Goal: Task Accomplishment & Management: Use online tool/utility

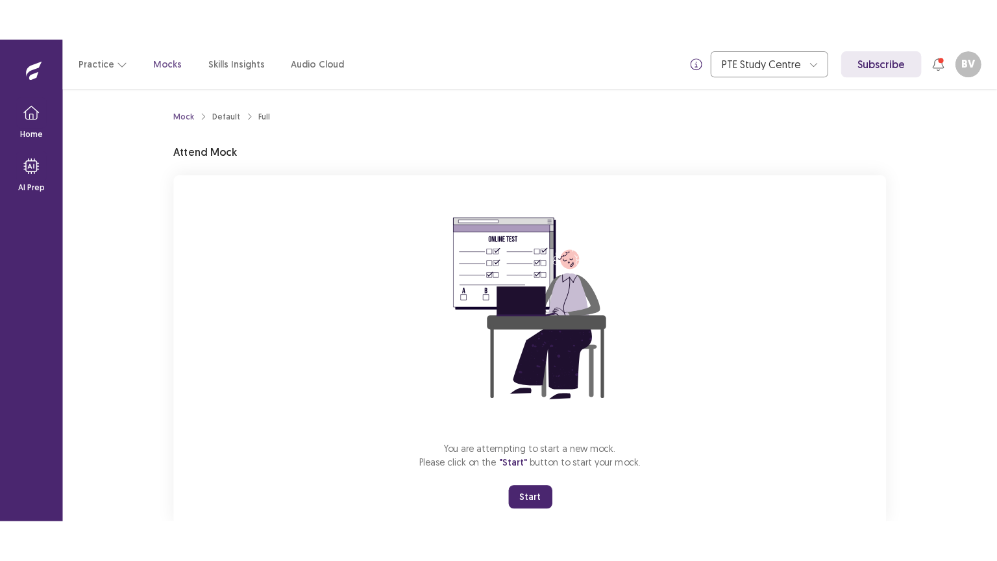
scroll to position [34, 0]
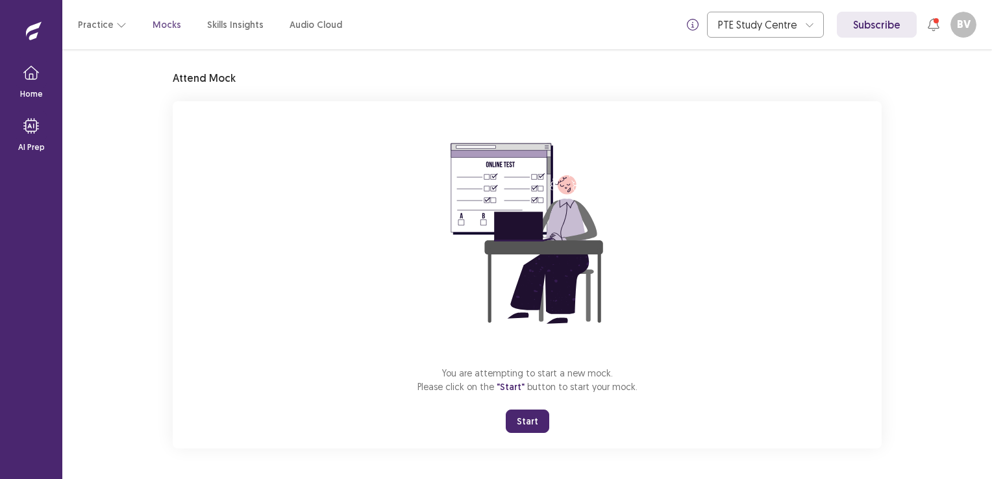
drag, startPoint x: 520, startPoint y: 423, endPoint x: 528, endPoint y: 462, distance: 39.7
click at [520, 422] on button "Start" at bounding box center [527, 421] width 43 height 23
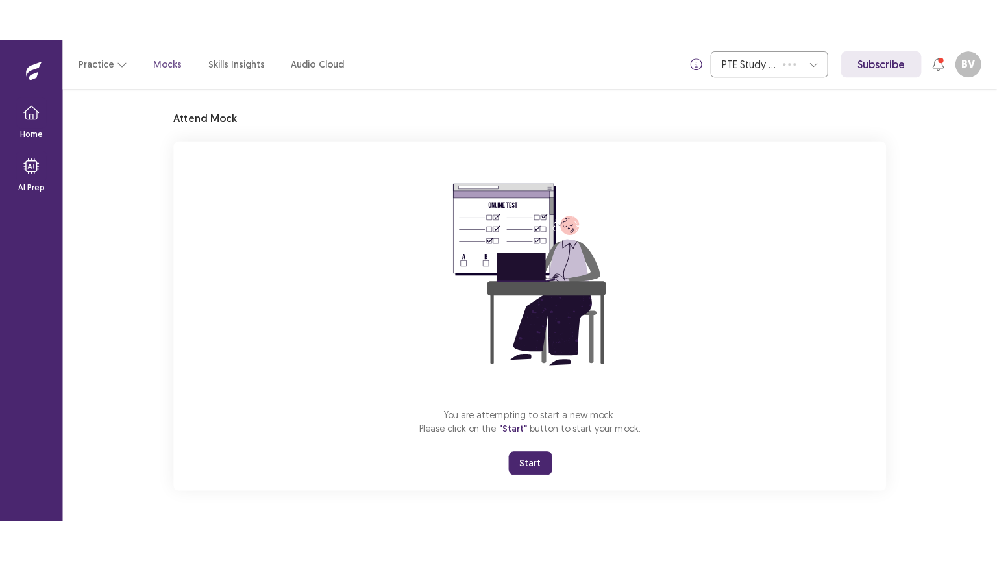
scroll to position [0, 0]
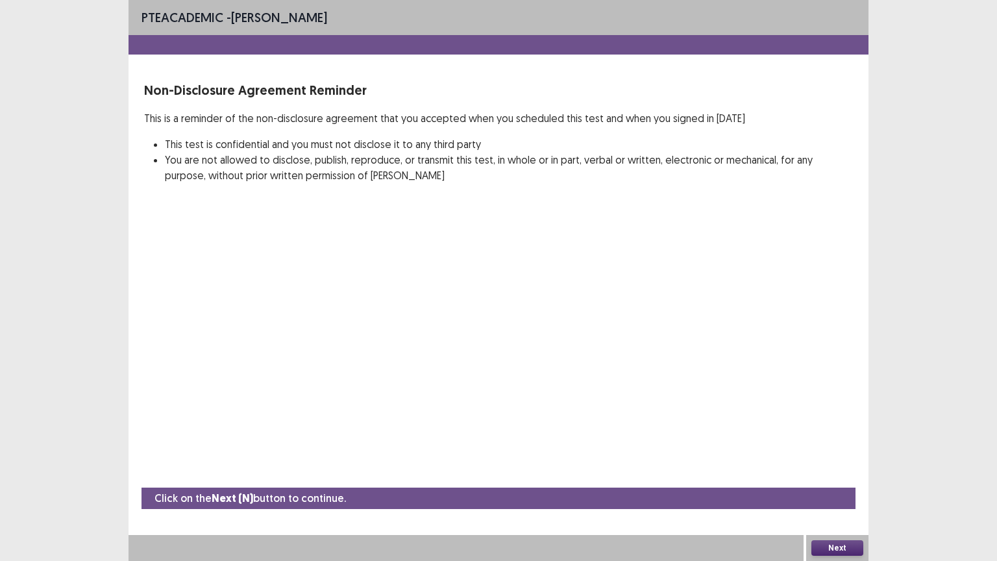
click at [823, 478] on button "Next" at bounding box center [837, 548] width 52 height 16
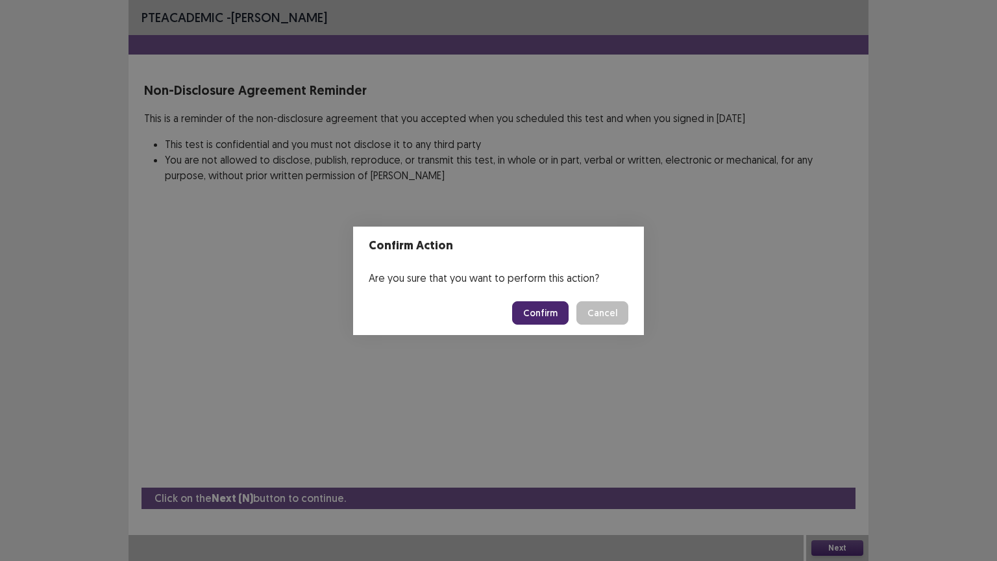
click at [537, 315] on button "Confirm" at bounding box center [540, 312] width 56 height 23
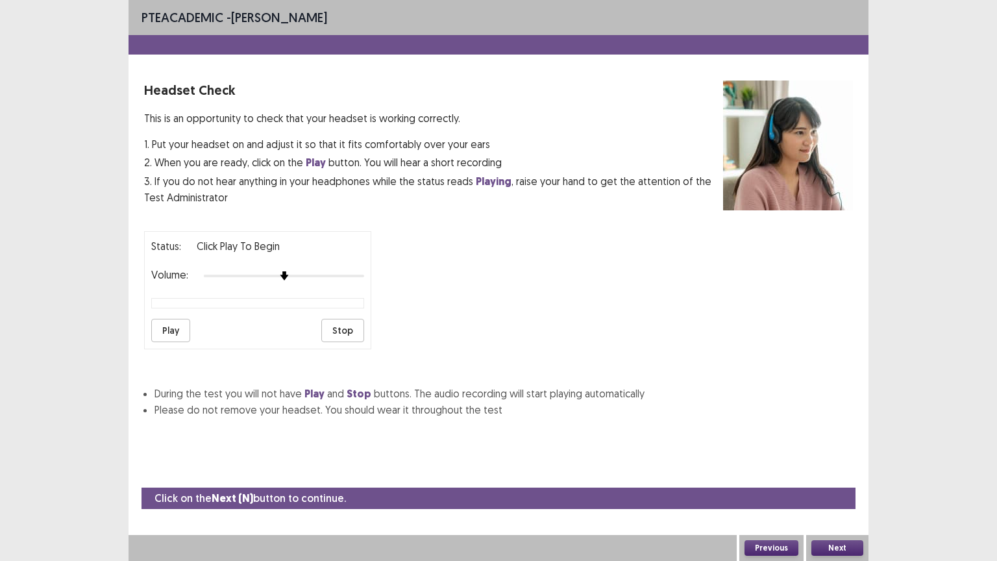
click at [168, 326] on button "Play" at bounding box center [170, 330] width 39 height 23
click at [341, 321] on button "Stop" at bounding box center [342, 330] width 43 height 23
click at [173, 321] on button "Play" at bounding box center [170, 330] width 39 height 23
click at [292, 271] on div at bounding box center [284, 276] width 160 height 10
click at [831, 478] on button "Next" at bounding box center [837, 548] width 52 height 16
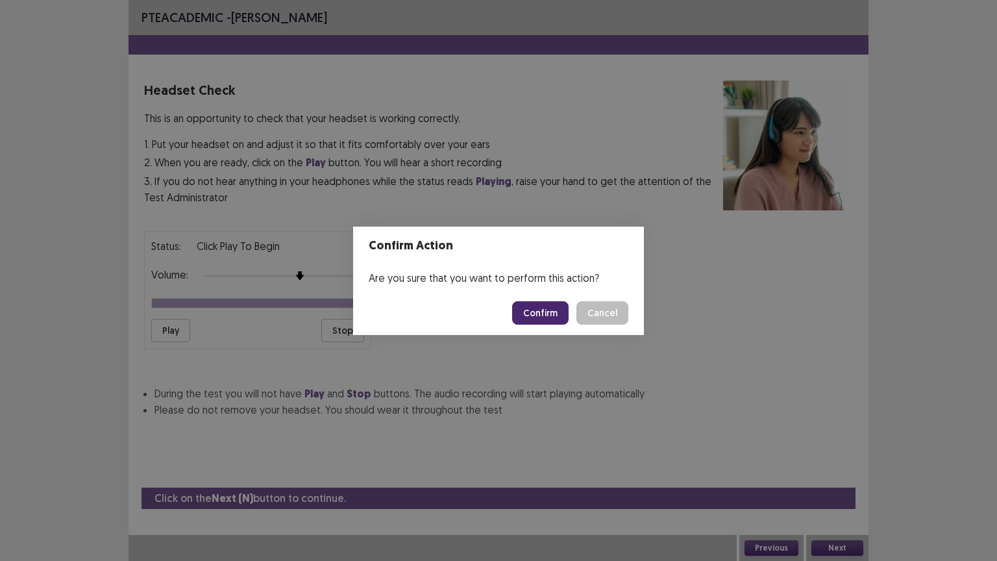
click at [539, 307] on button "Confirm" at bounding box center [540, 312] width 56 height 23
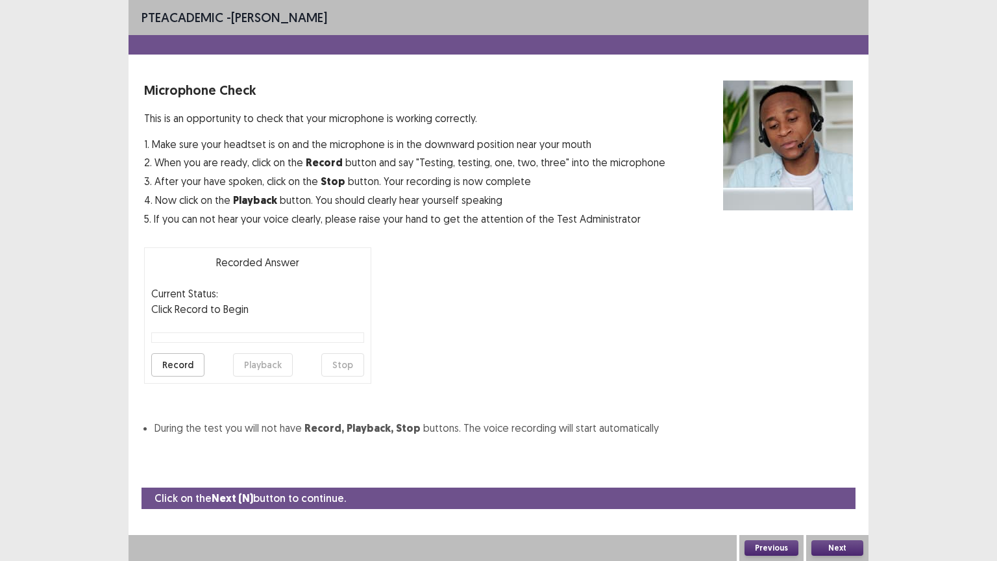
click at [171, 356] on button "Record" at bounding box center [177, 364] width 53 height 23
click at [339, 364] on button "Stop" at bounding box center [342, 364] width 43 height 23
click at [262, 361] on button "Playback" at bounding box center [263, 364] width 60 height 23
click at [831, 478] on button "Next" at bounding box center [837, 548] width 52 height 16
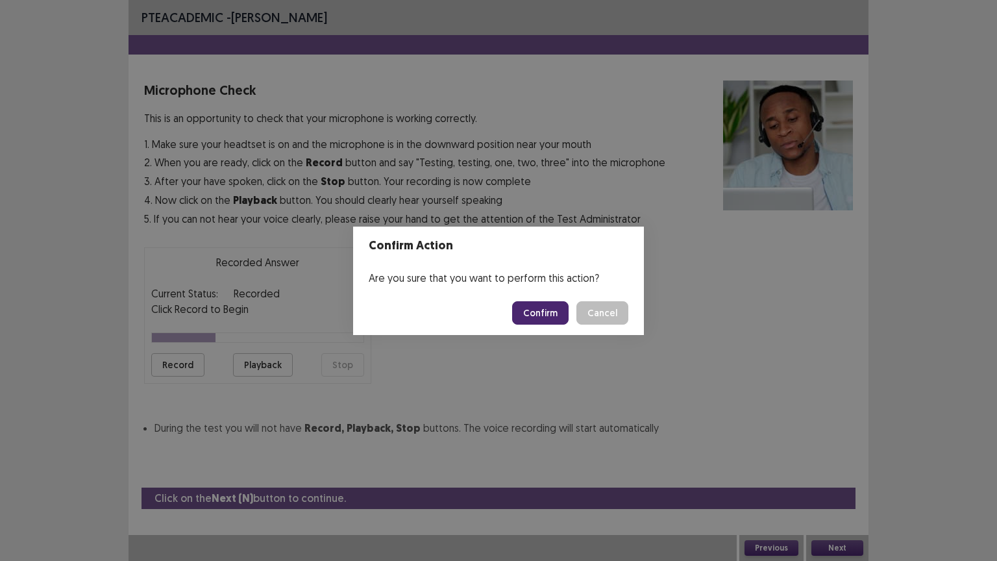
click at [550, 313] on button "Confirm" at bounding box center [540, 312] width 56 height 23
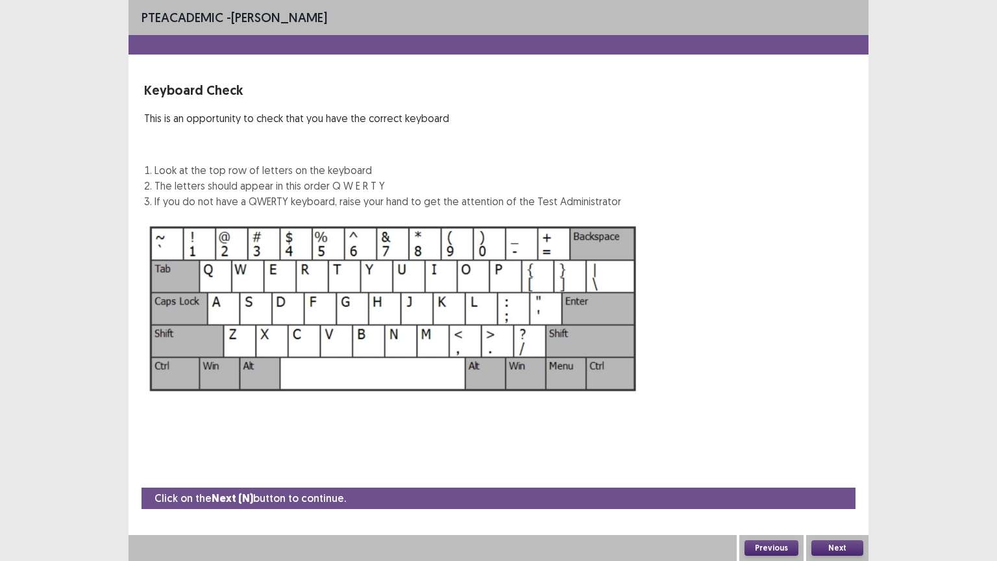
click at [846, 478] on button "Next" at bounding box center [837, 548] width 52 height 16
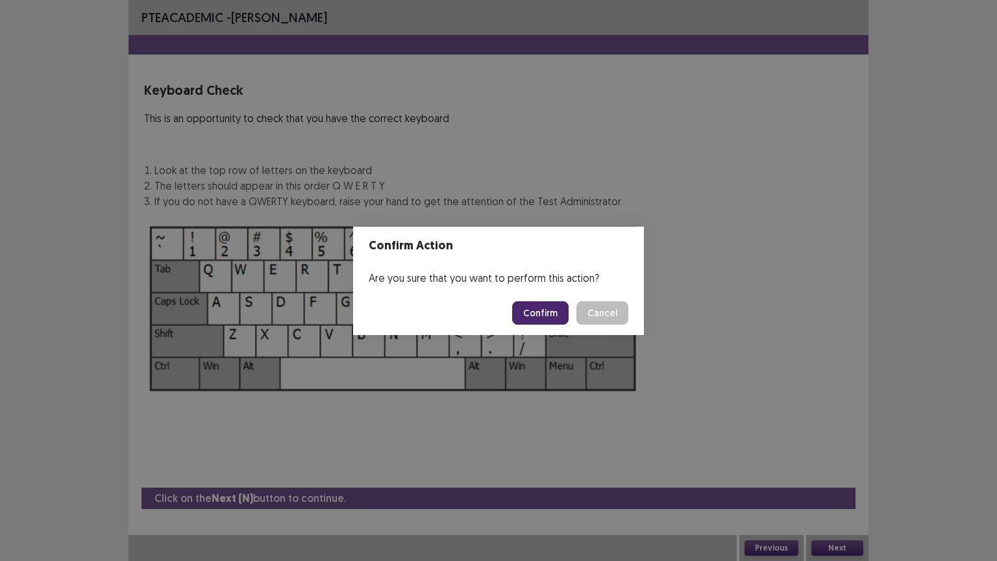
click at [530, 315] on button "Confirm" at bounding box center [540, 312] width 56 height 23
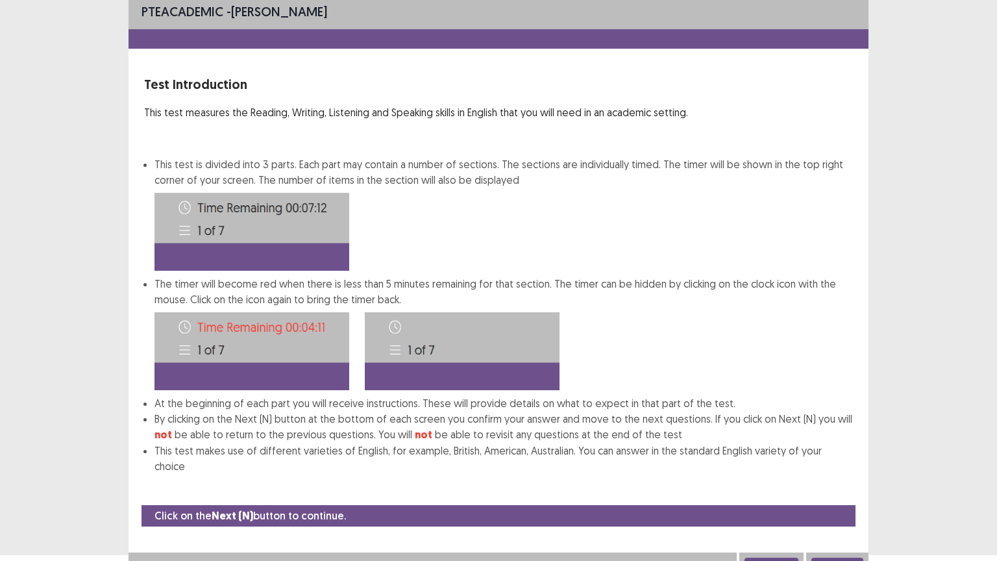
scroll to position [6, 0]
click at [843, 478] on button "Next" at bounding box center [837, 565] width 52 height 16
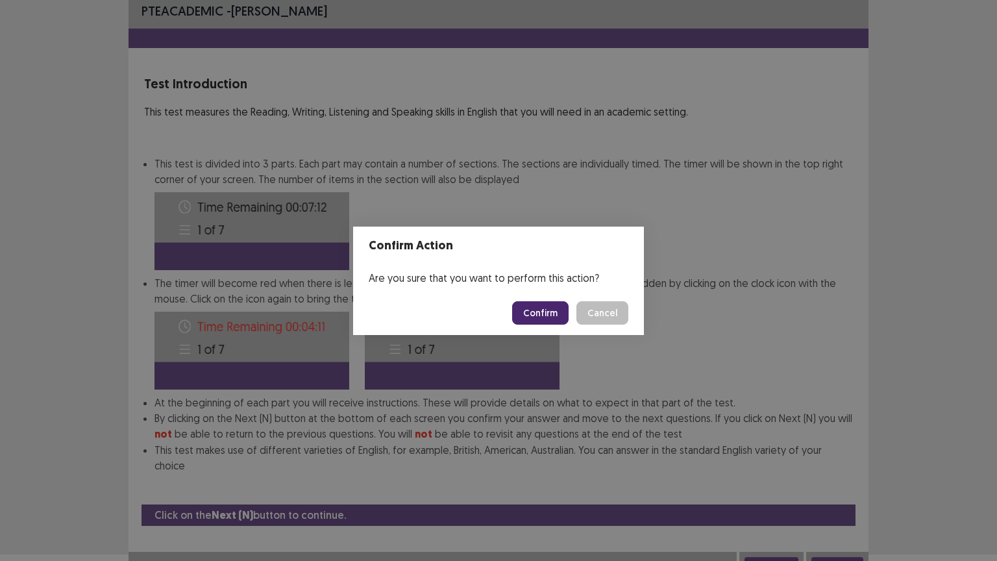
click at [550, 313] on button "Confirm" at bounding box center [540, 312] width 56 height 23
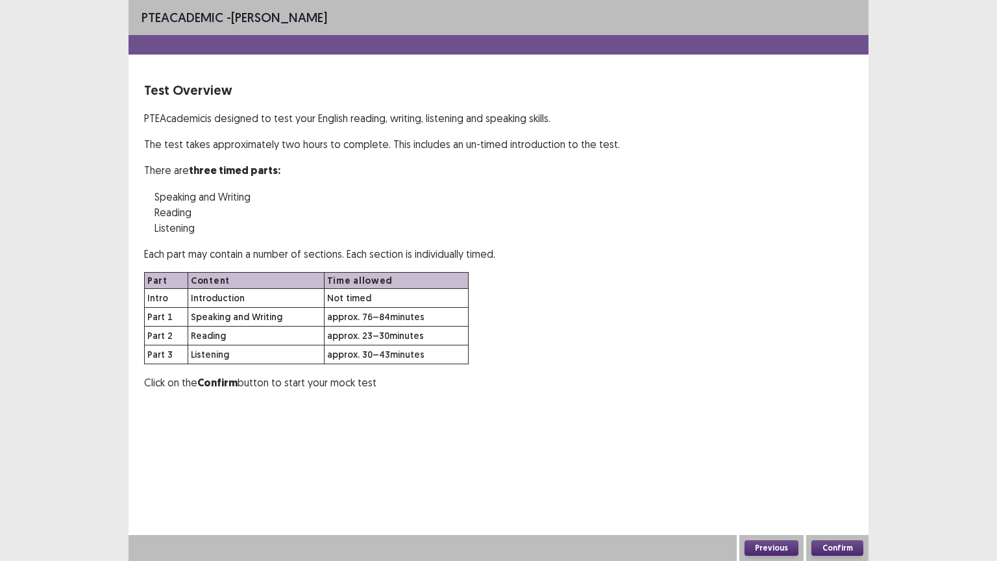
scroll to position [0, 0]
click at [838, 478] on button "Confirm" at bounding box center [837, 548] width 52 height 16
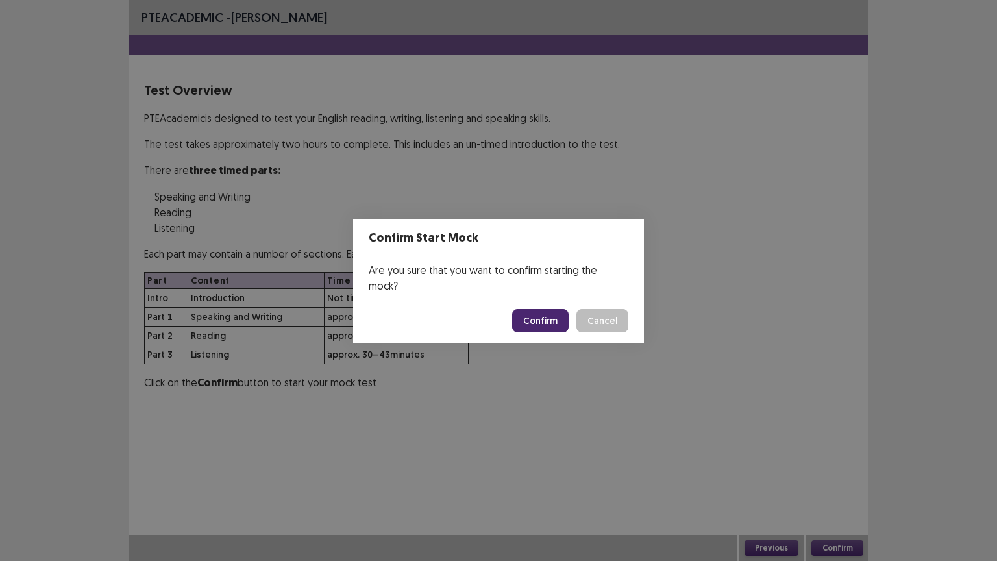
click at [540, 314] on button "Confirm" at bounding box center [540, 320] width 56 height 23
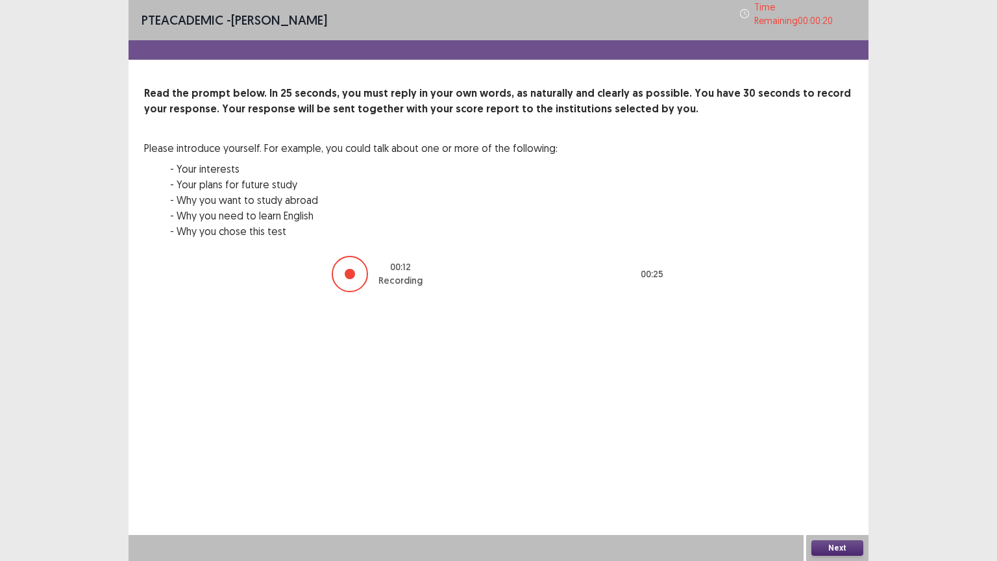
click at [834, 478] on button "Next" at bounding box center [837, 548] width 52 height 16
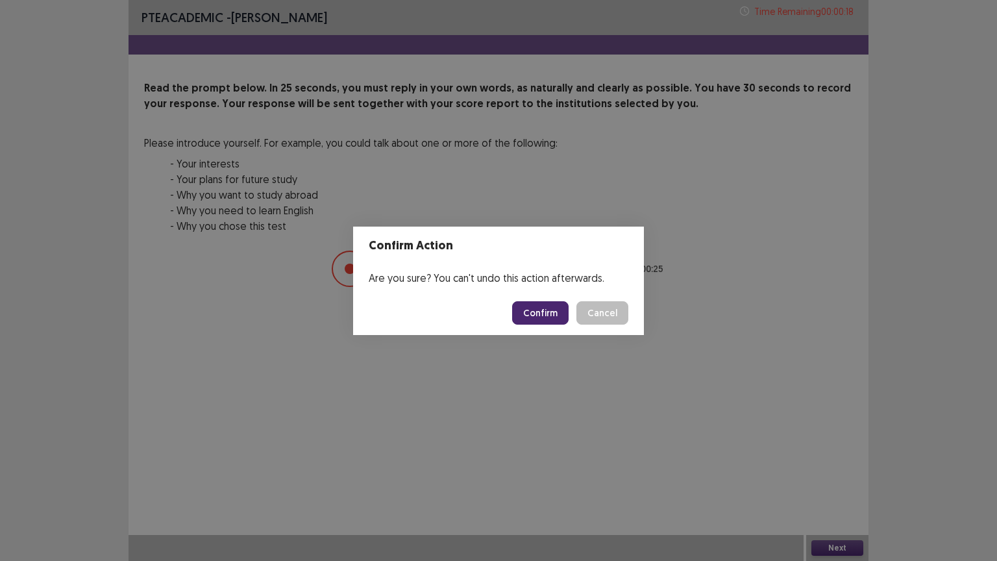
click at [543, 305] on button "Confirm" at bounding box center [540, 312] width 56 height 23
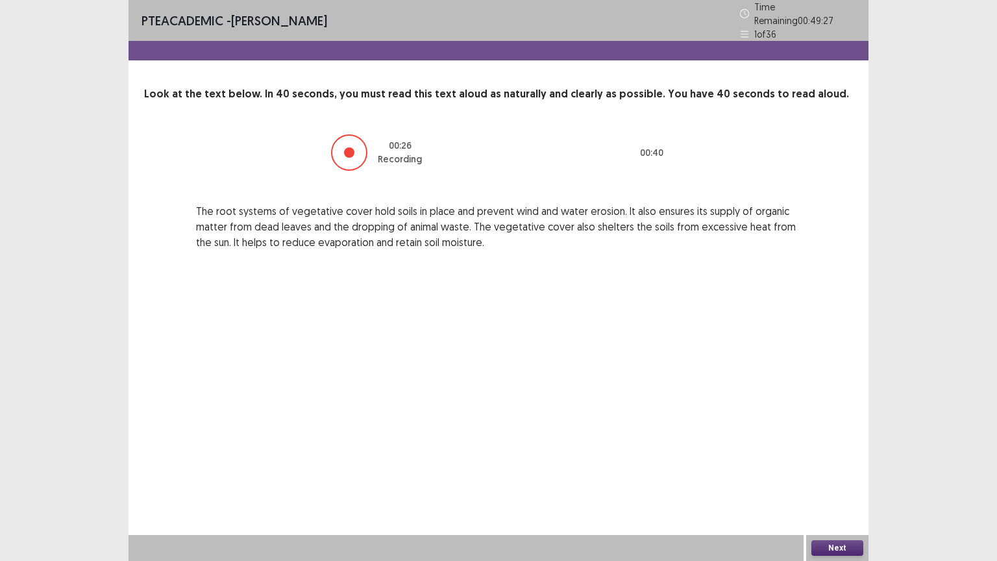
click at [836, 478] on button "Next" at bounding box center [837, 548] width 52 height 16
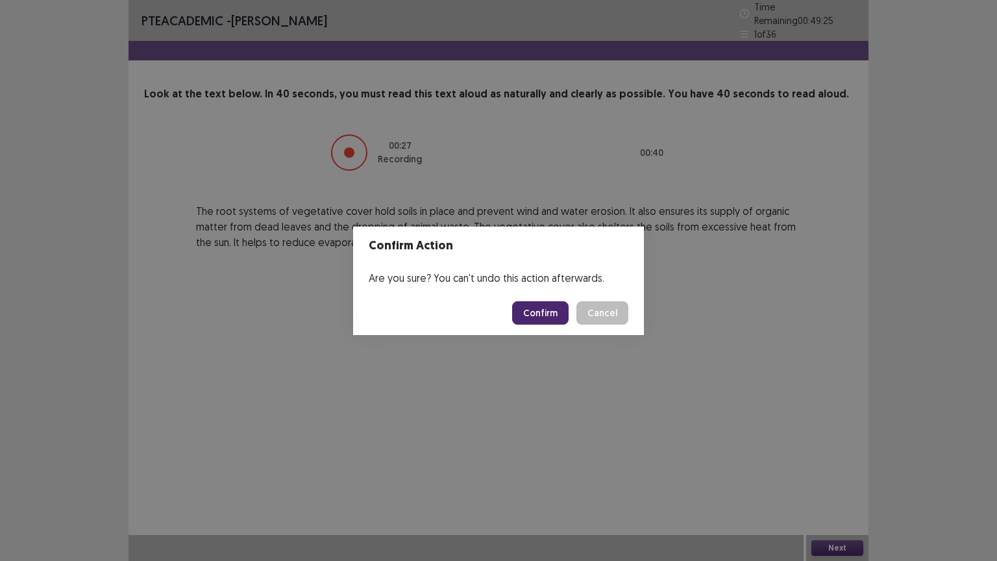
click at [530, 306] on button "Confirm" at bounding box center [540, 312] width 56 height 23
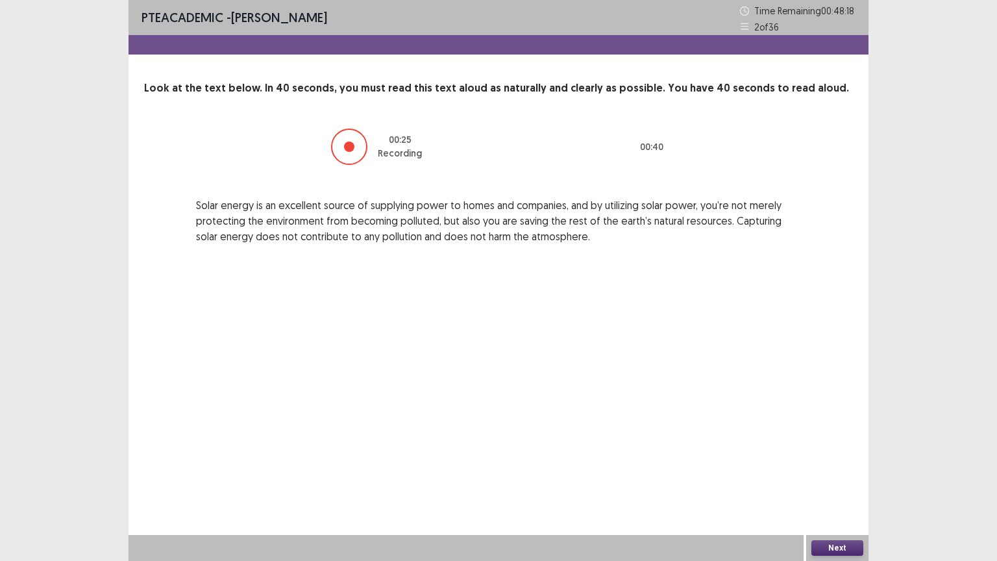
click at [844, 478] on button "Next" at bounding box center [837, 548] width 52 height 16
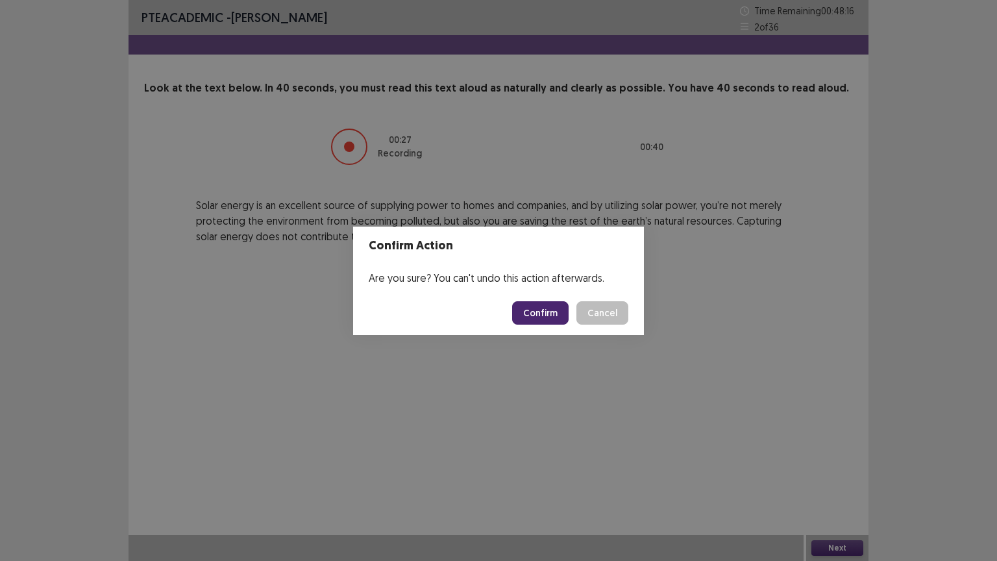
click at [539, 312] on button "Confirm" at bounding box center [540, 312] width 56 height 23
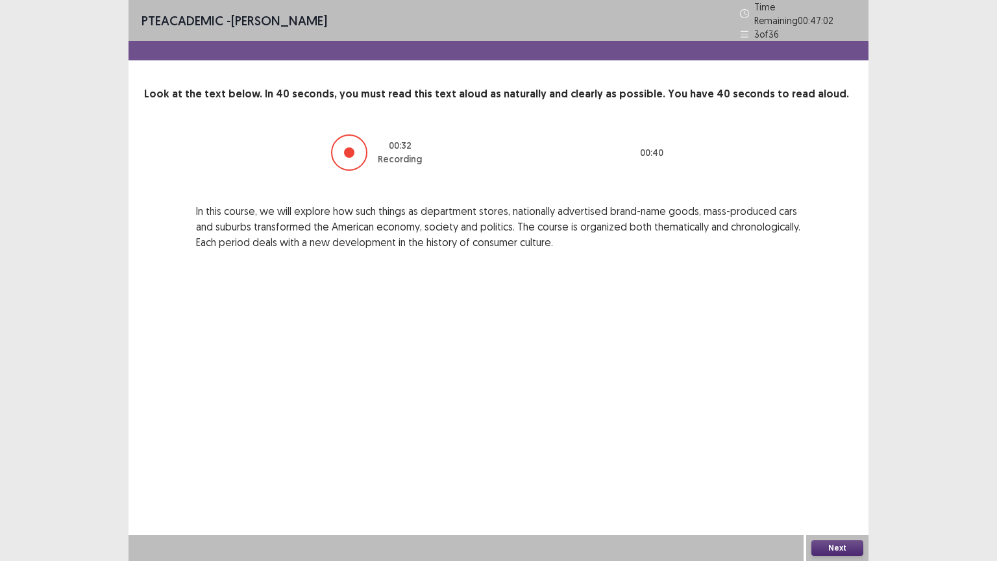
click at [837, 478] on button "Next" at bounding box center [837, 548] width 52 height 16
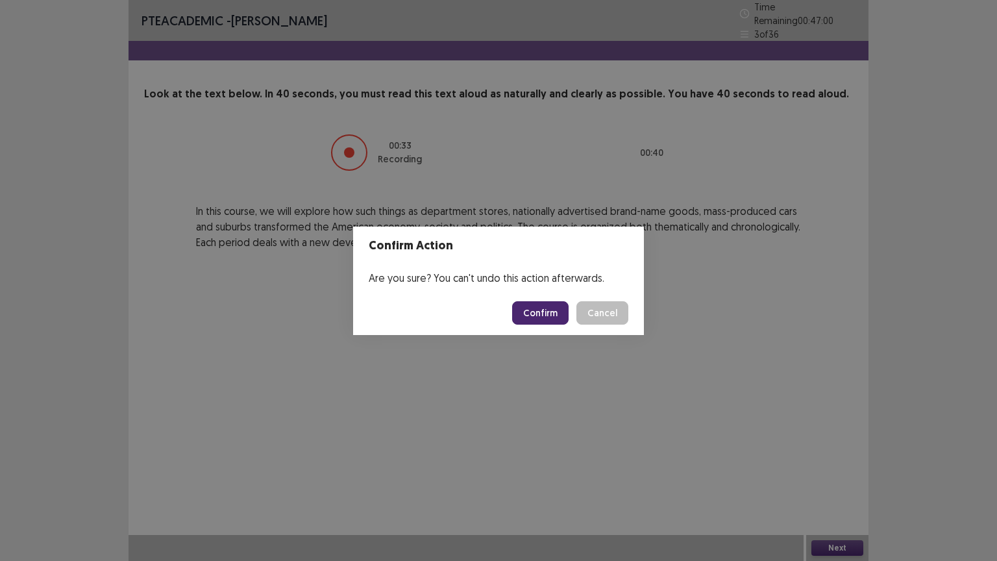
click at [550, 312] on button "Confirm" at bounding box center [540, 312] width 56 height 23
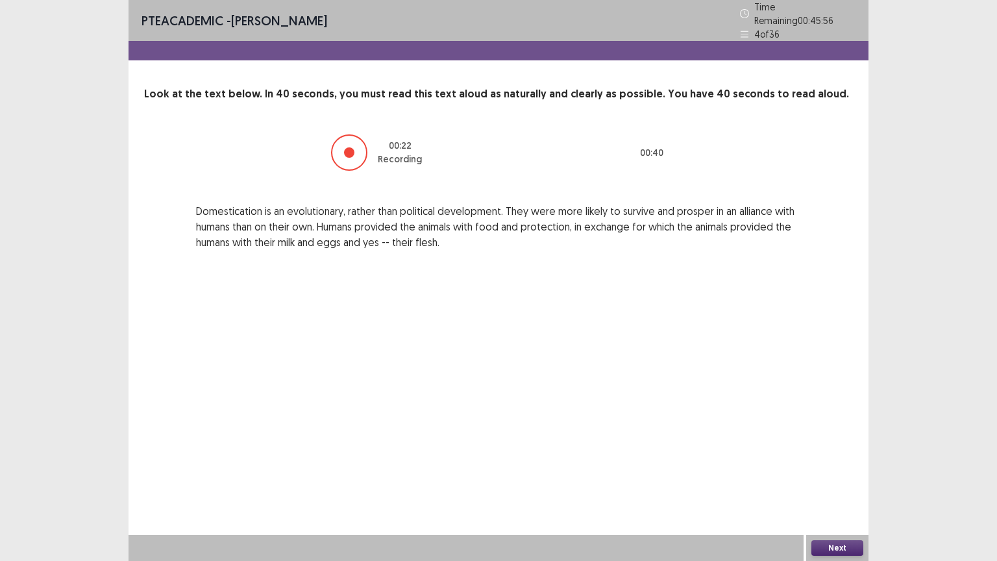
click at [826, 478] on div "Next" at bounding box center [837, 548] width 62 height 26
click at [827, 478] on button "Next" at bounding box center [837, 548] width 52 height 16
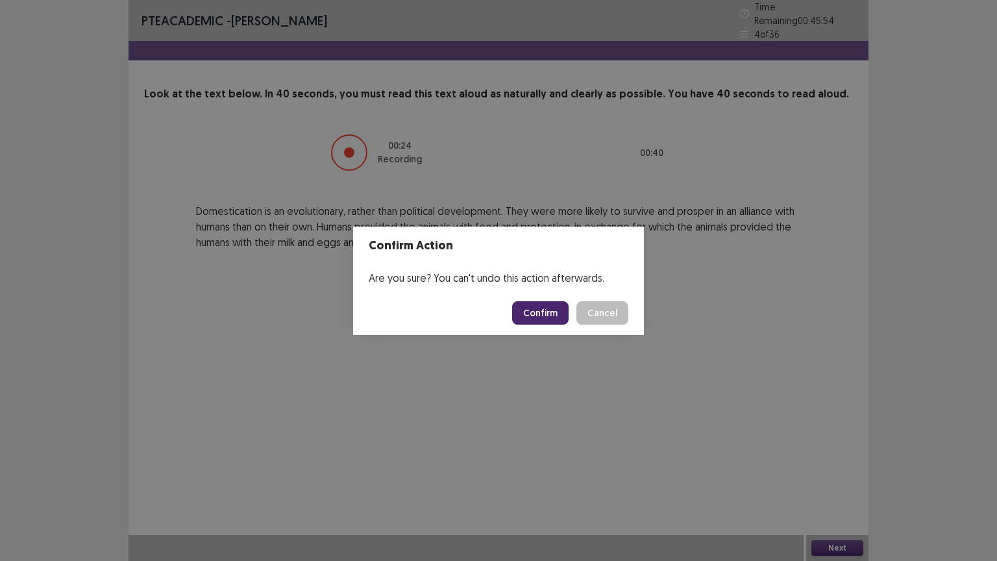
click at [542, 308] on button "Confirm" at bounding box center [540, 312] width 56 height 23
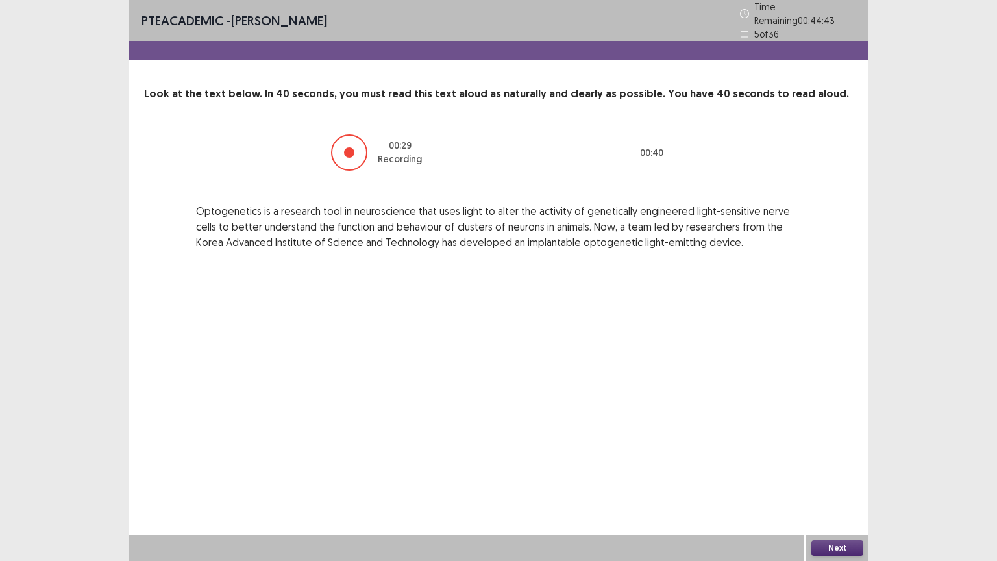
click at [844, 478] on button "Next" at bounding box center [837, 548] width 52 height 16
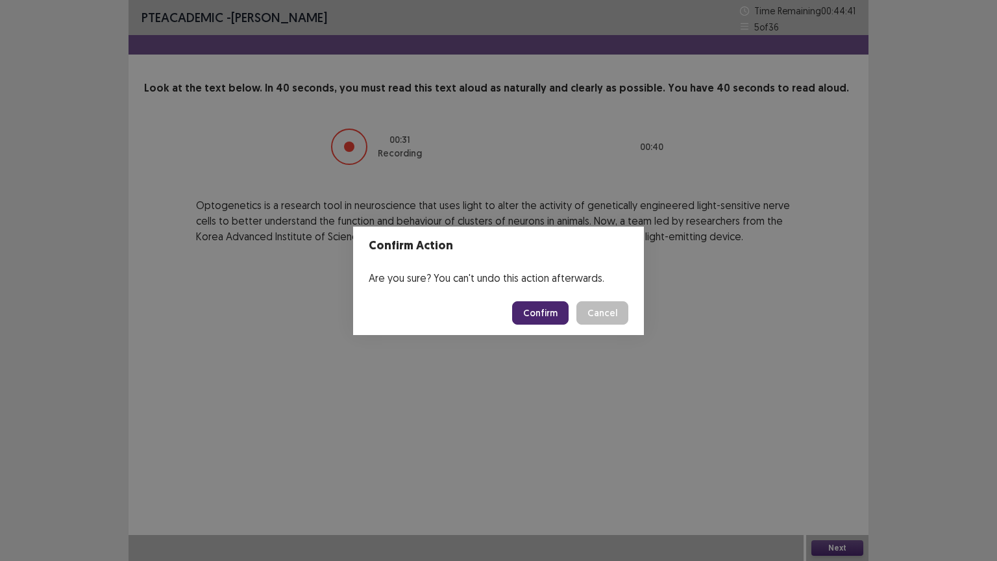
click at [550, 313] on button "Confirm" at bounding box center [540, 312] width 56 height 23
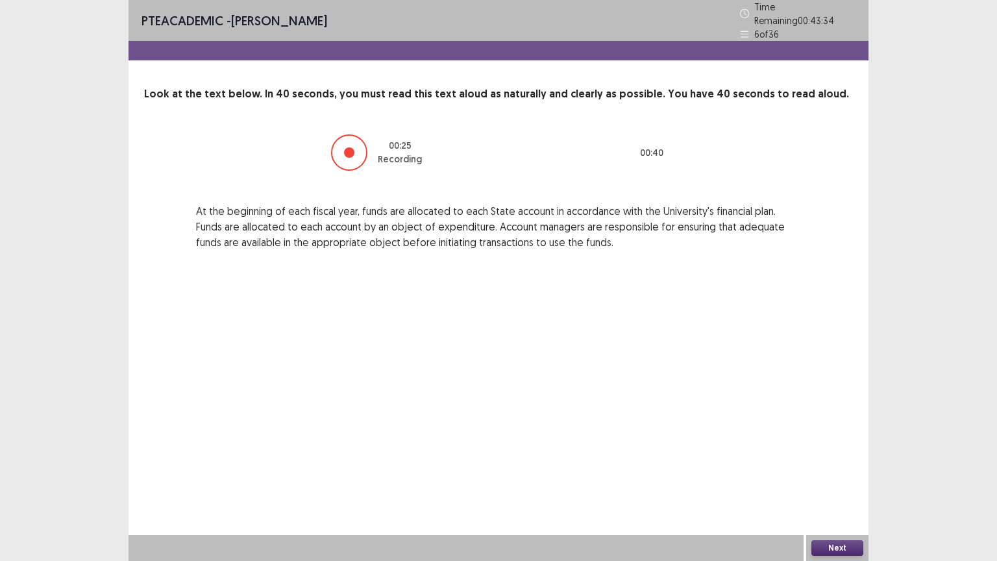
click at [837, 478] on button "Next" at bounding box center [837, 548] width 52 height 16
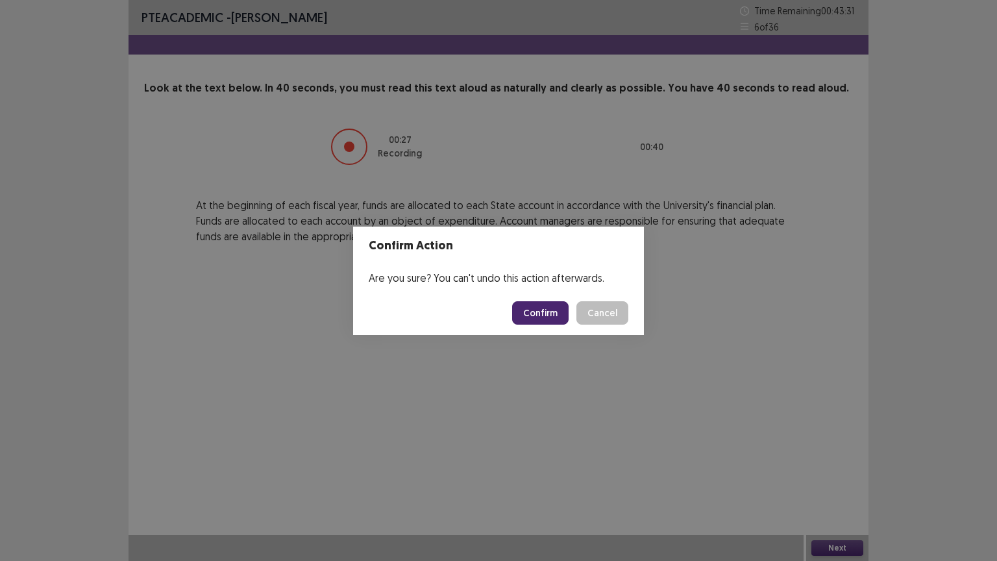
click at [543, 306] on button "Confirm" at bounding box center [540, 312] width 56 height 23
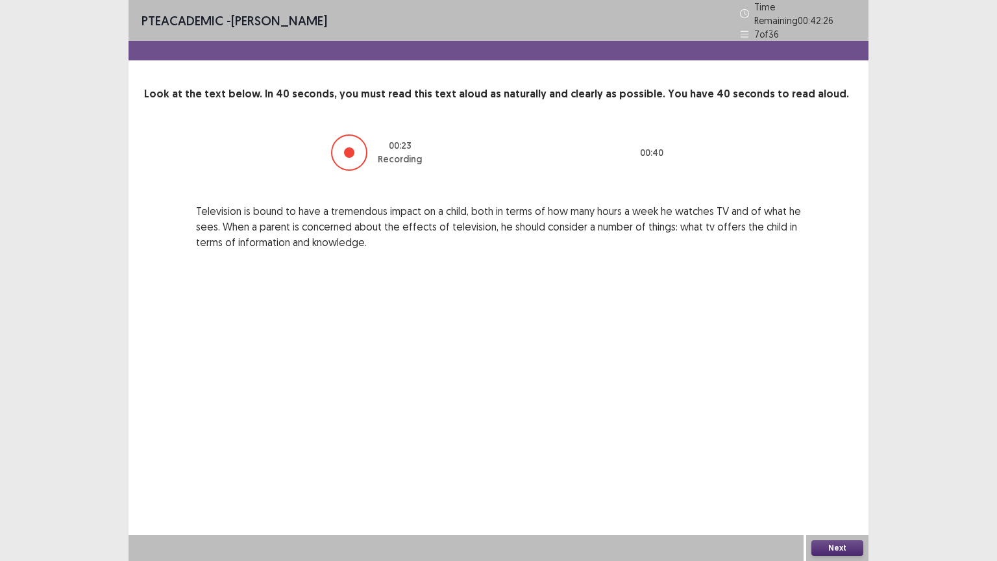
click at [834, 478] on button "Next" at bounding box center [837, 548] width 52 height 16
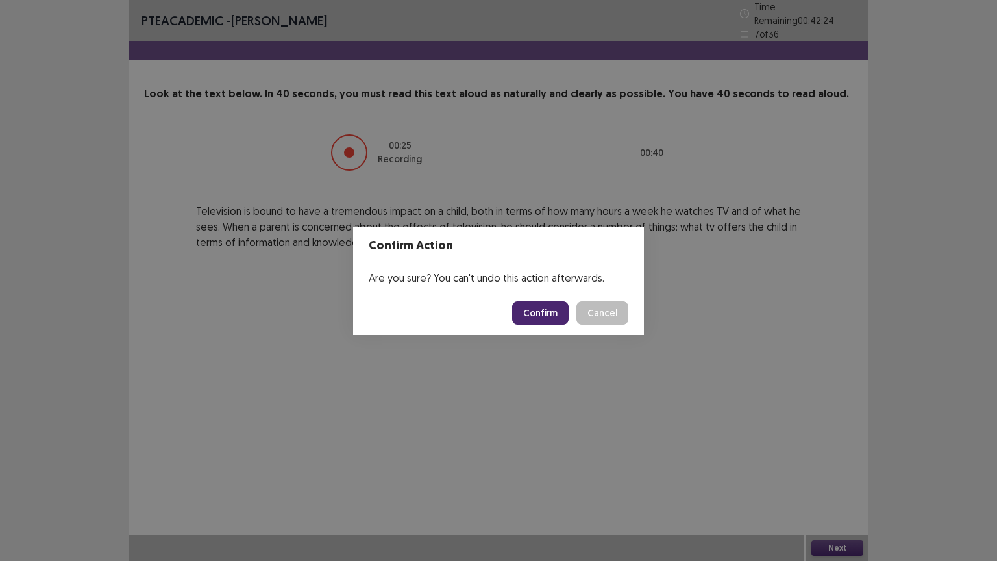
click at [544, 312] on button "Confirm" at bounding box center [540, 312] width 56 height 23
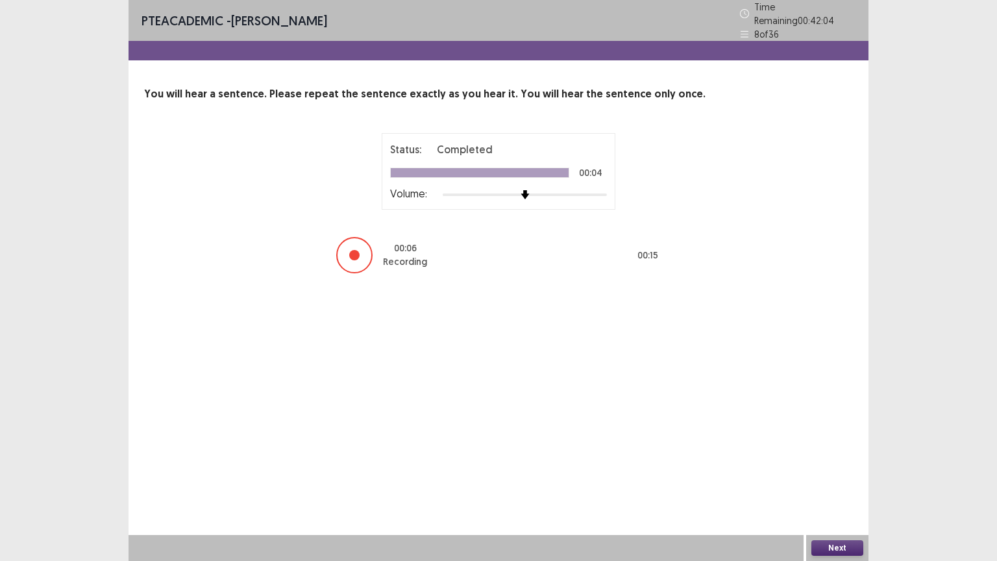
click at [858, 478] on button "Next" at bounding box center [837, 548] width 52 height 16
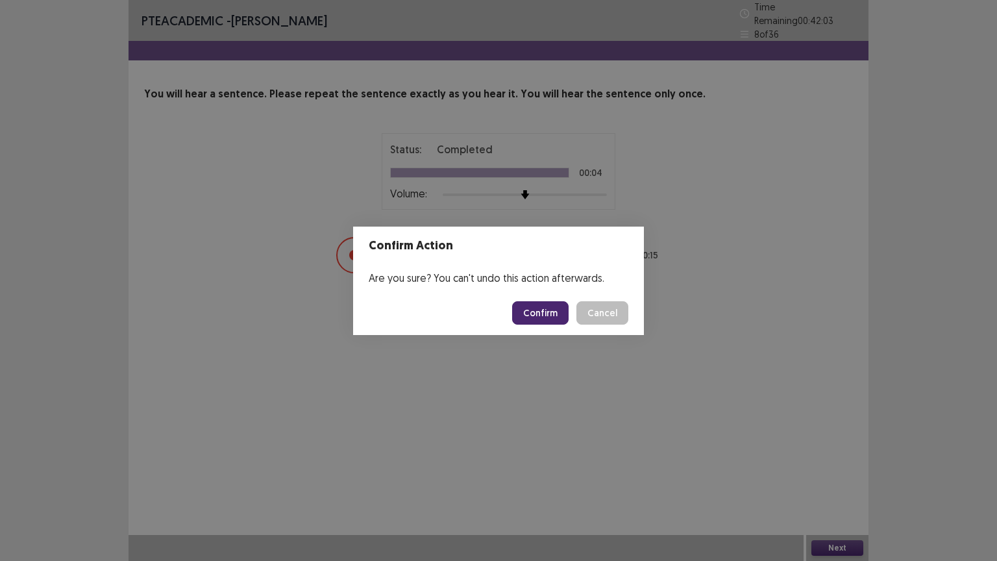
click at [537, 312] on button "Confirm" at bounding box center [540, 312] width 56 height 23
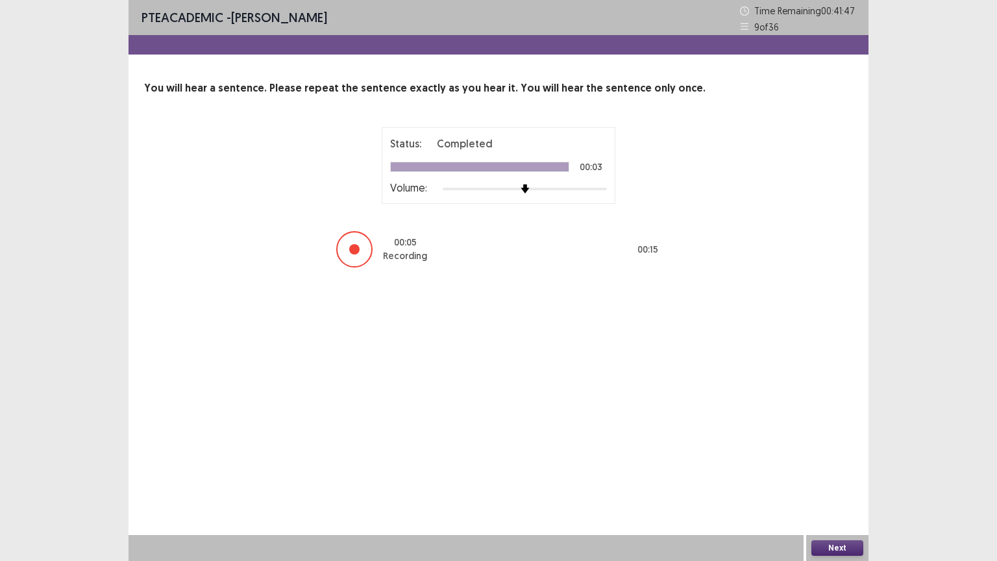
click at [831, 478] on button "Next" at bounding box center [837, 548] width 52 height 16
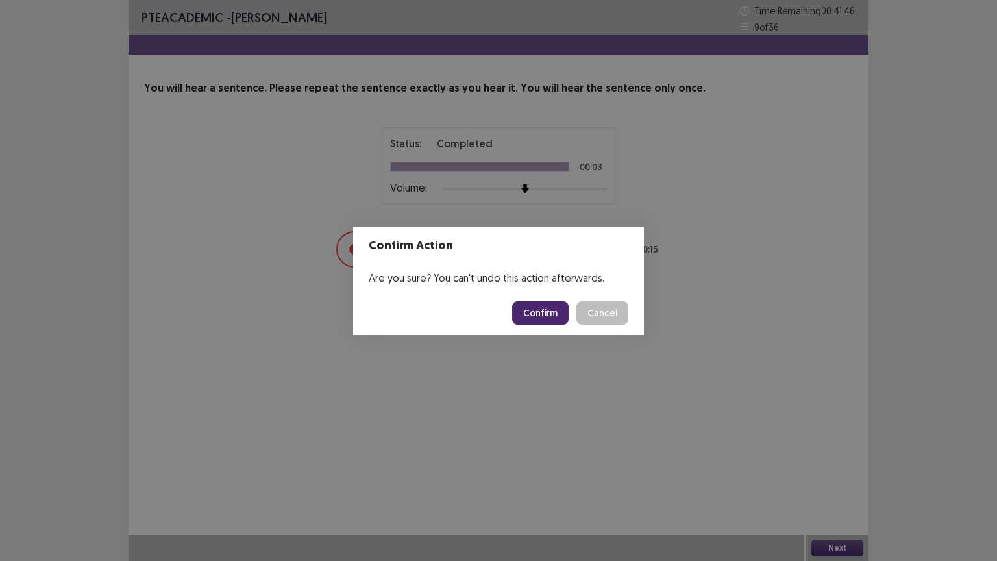
click at [535, 304] on button "Confirm" at bounding box center [540, 312] width 56 height 23
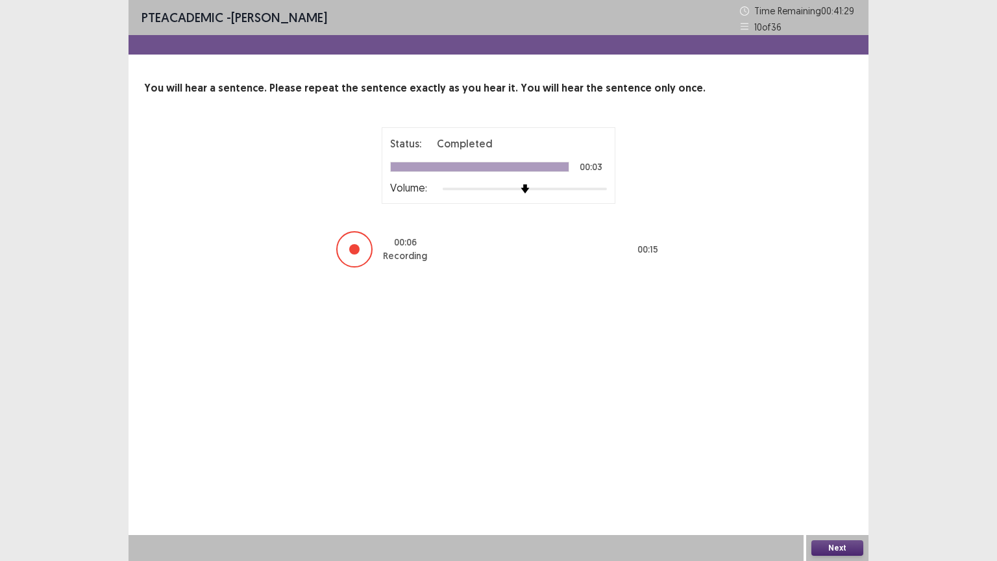
click at [833, 478] on button "Next" at bounding box center [837, 548] width 52 height 16
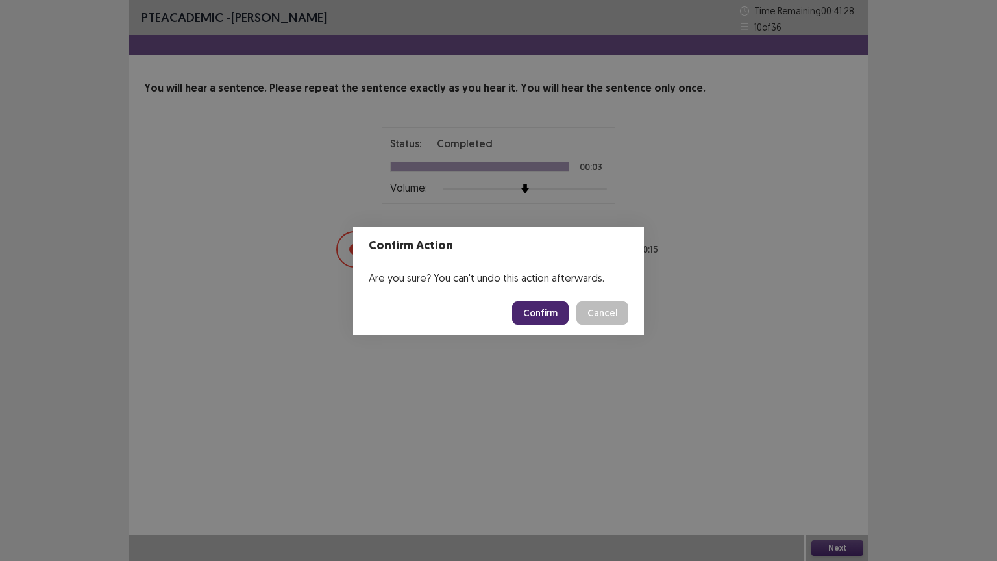
click at [535, 313] on button "Confirm" at bounding box center [540, 312] width 56 height 23
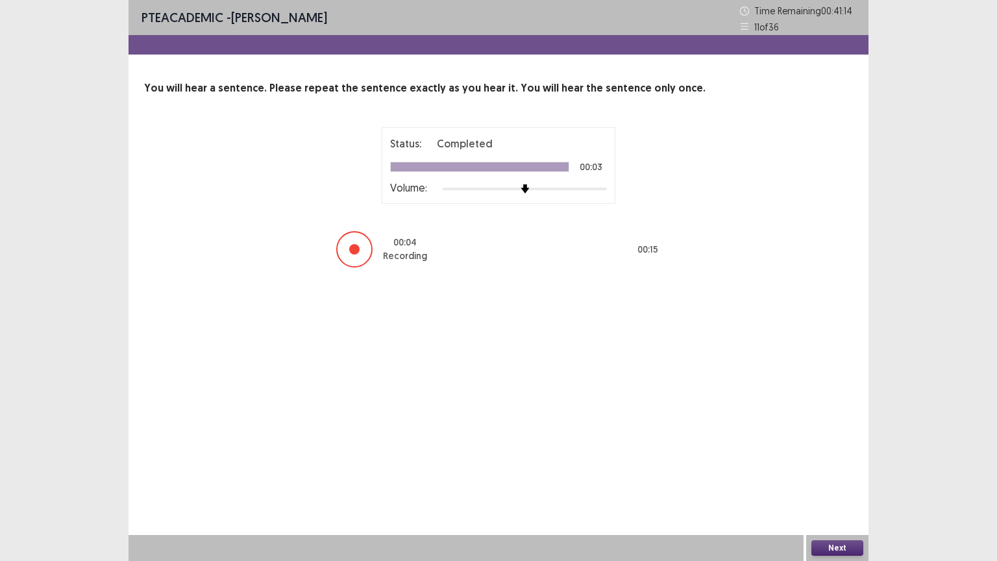
click at [836, 478] on button "Next" at bounding box center [837, 548] width 52 height 16
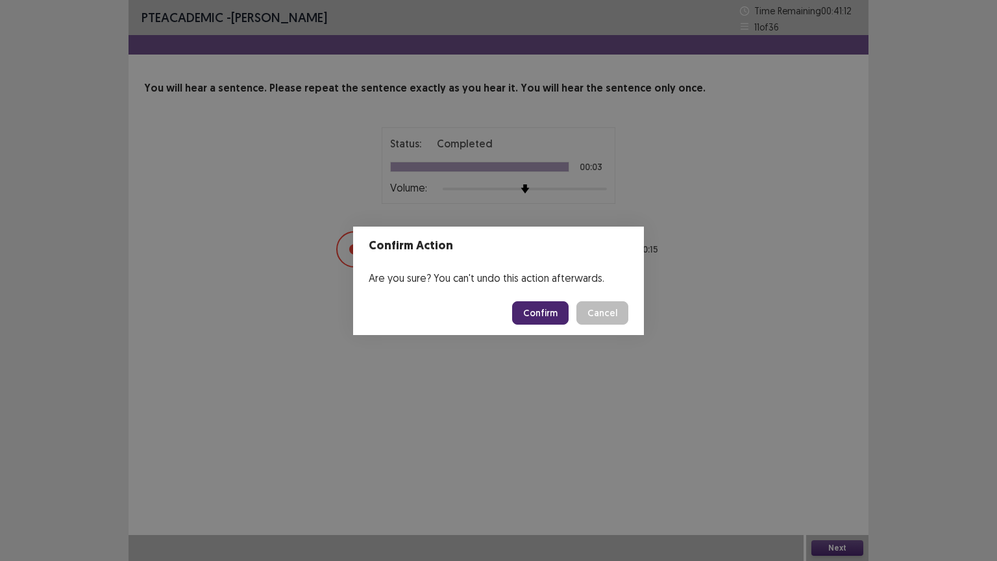
click at [550, 316] on button "Confirm" at bounding box center [540, 312] width 56 height 23
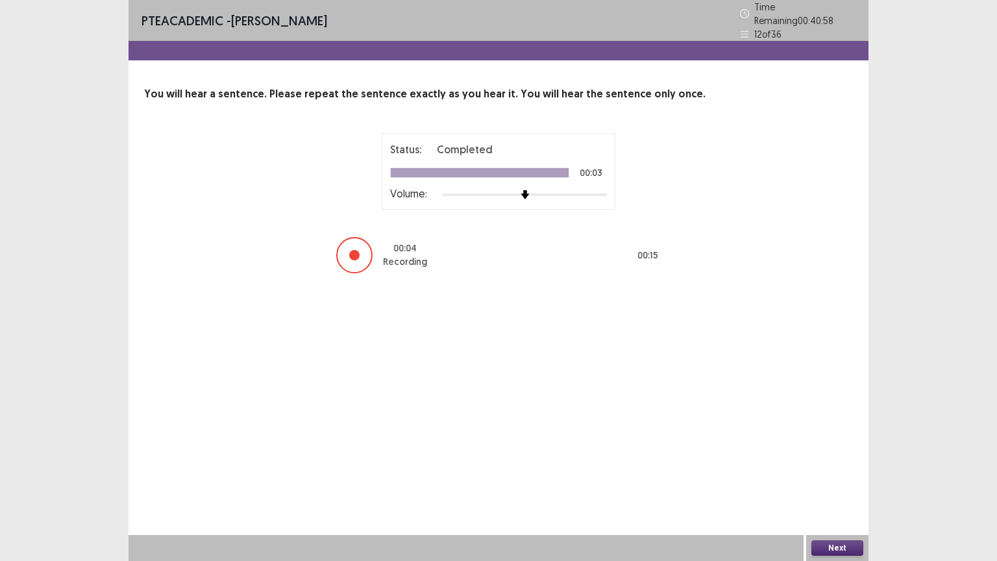
click at [824, 478] on button "Next" at bounding box center [837, 548] width 52 height 16
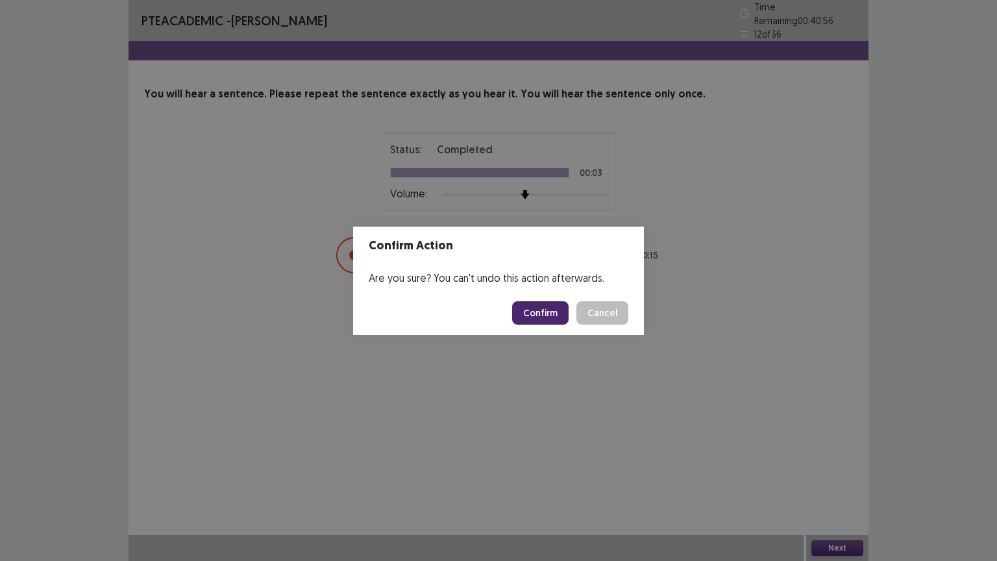
click at [543, 317] on button "Confirm" at bounding box center [540, 312] width 56 height 23
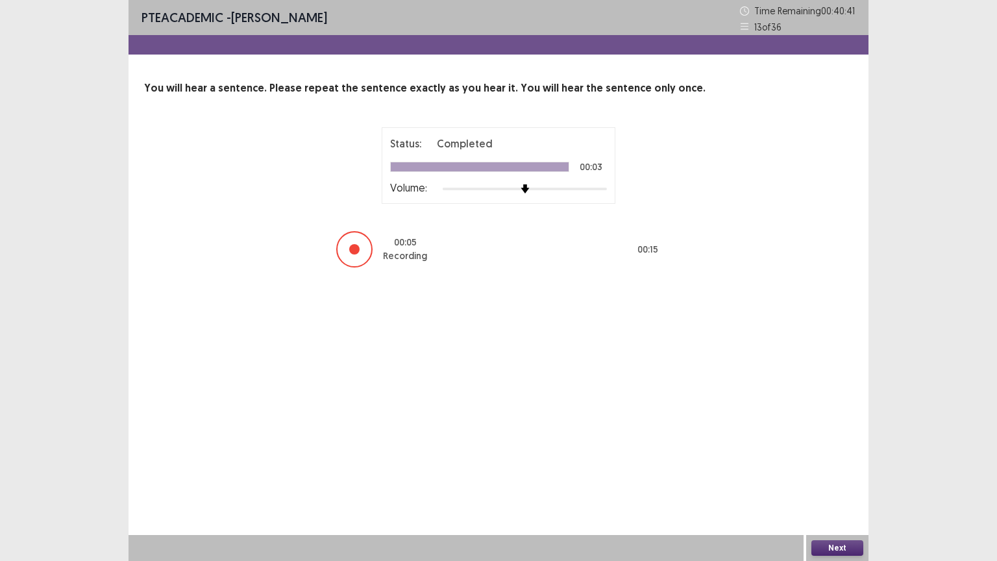
click at [839, 478] on button "Next" at bounding box center [837, 548] width 52 height 16
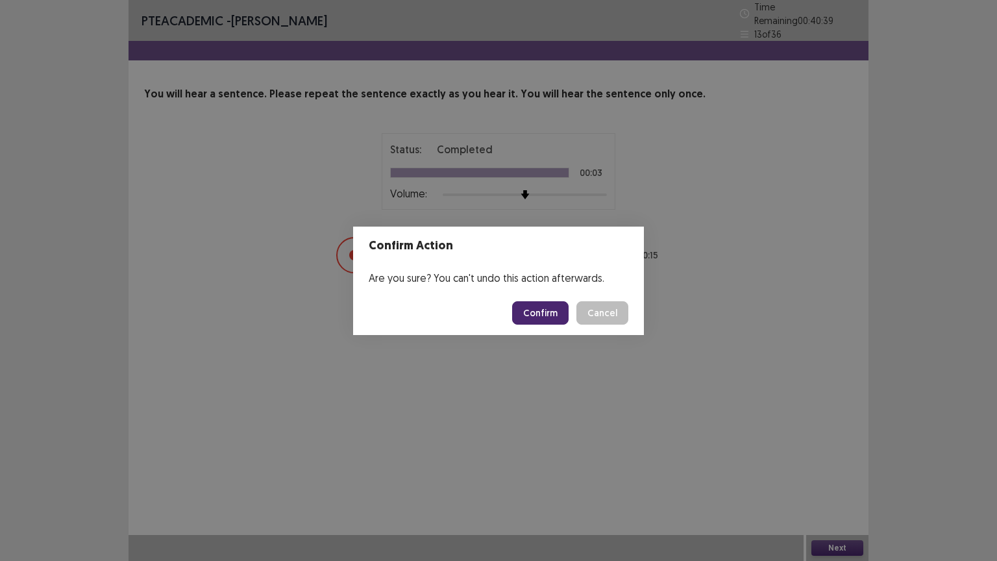
click at [537, 312] on button "Confirm" at bounding box center [540, 312] width 56 height 23
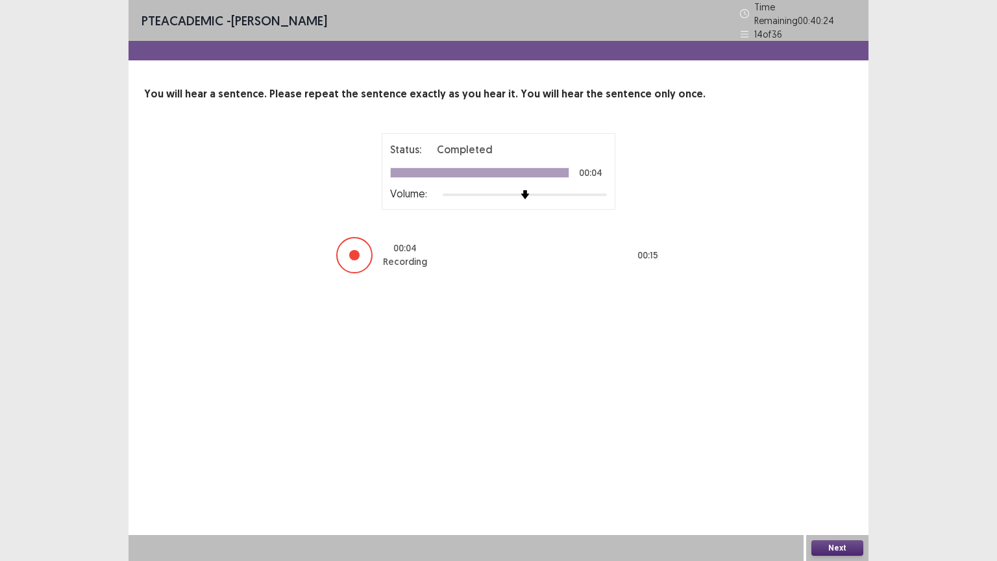
click at [820, 478] on button "Next" at bounding box center [837, 548] width 52 height 16
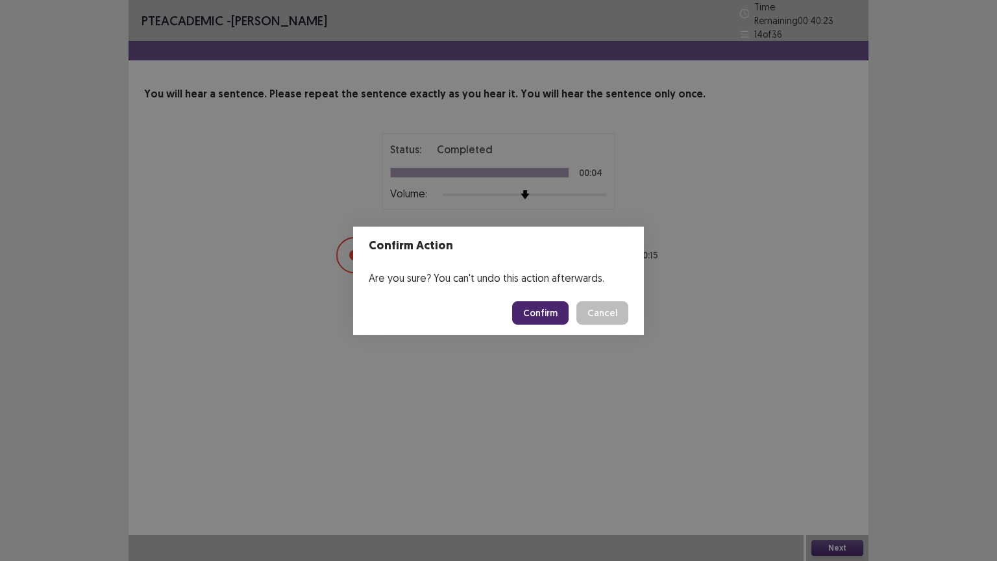
click at [556, 316] on button "Confirm" at bounding box center [540, 312] width 56 height 23
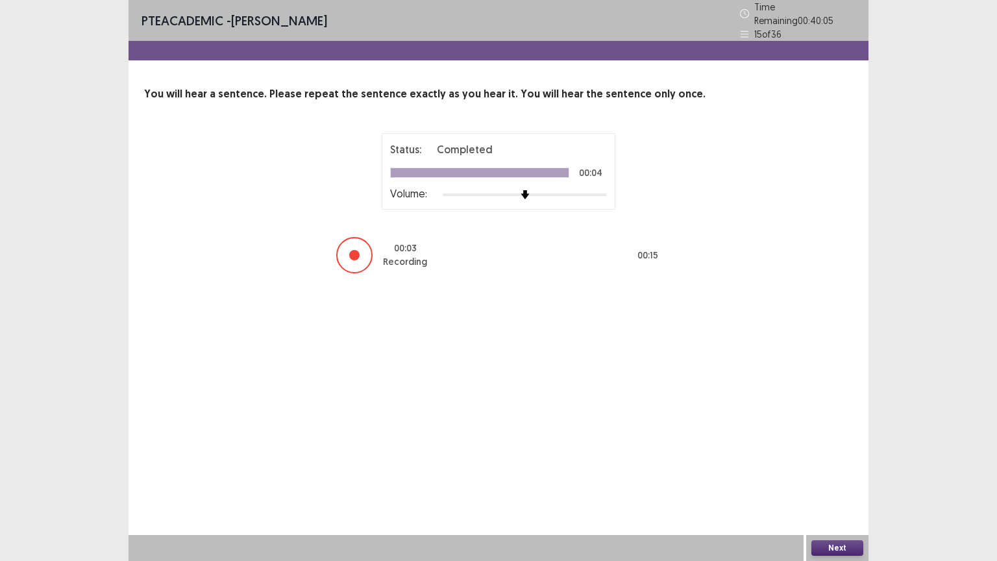
click at [842, 478] on button "Next" at bounding box center [837, 548] width 52 height 16
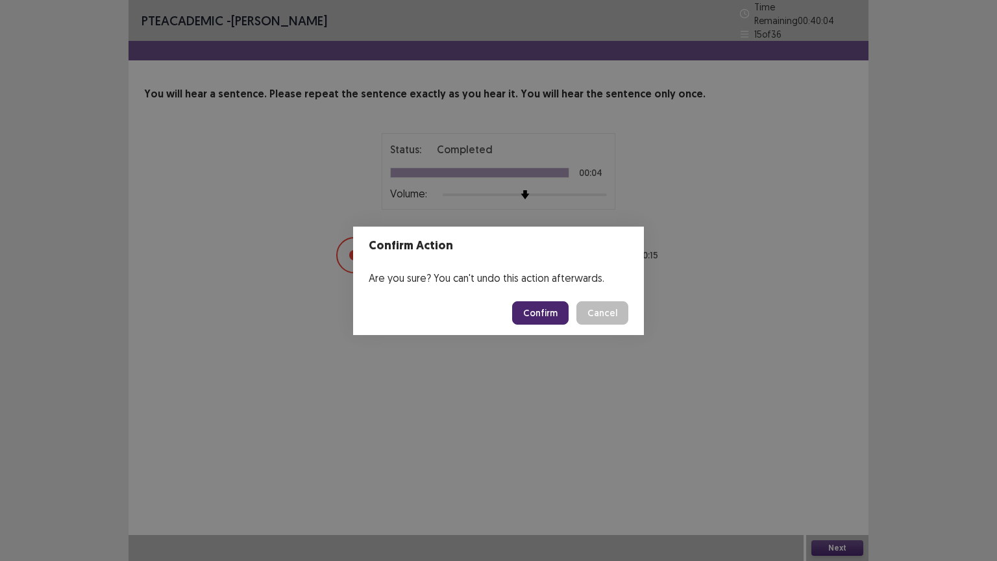
click at [545, 310] on button "Confirm" at bounding box center [540, 312] width 56 height 23
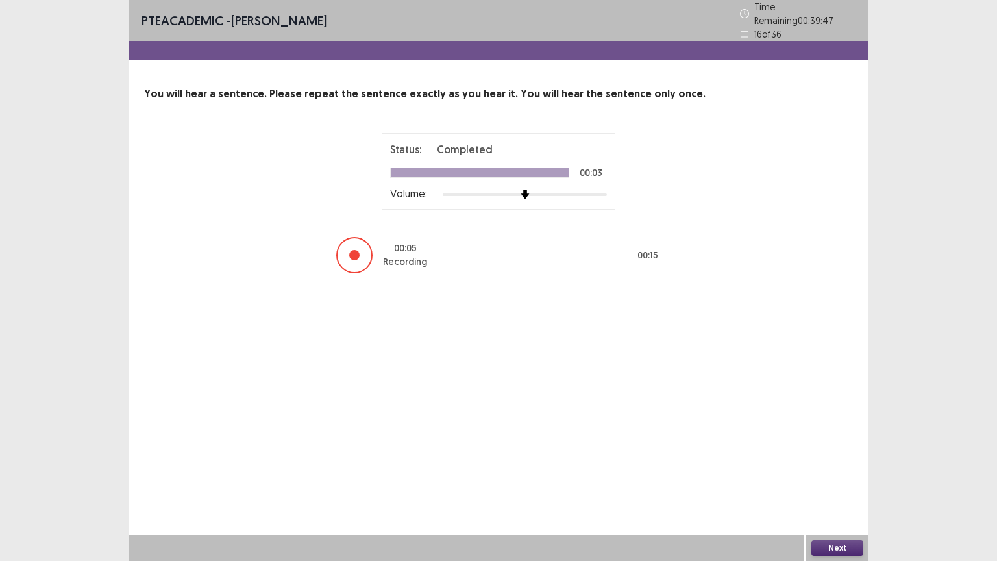
click at [844, 478] on button "Next" at bounding box center [837, 548] width 52 height 16
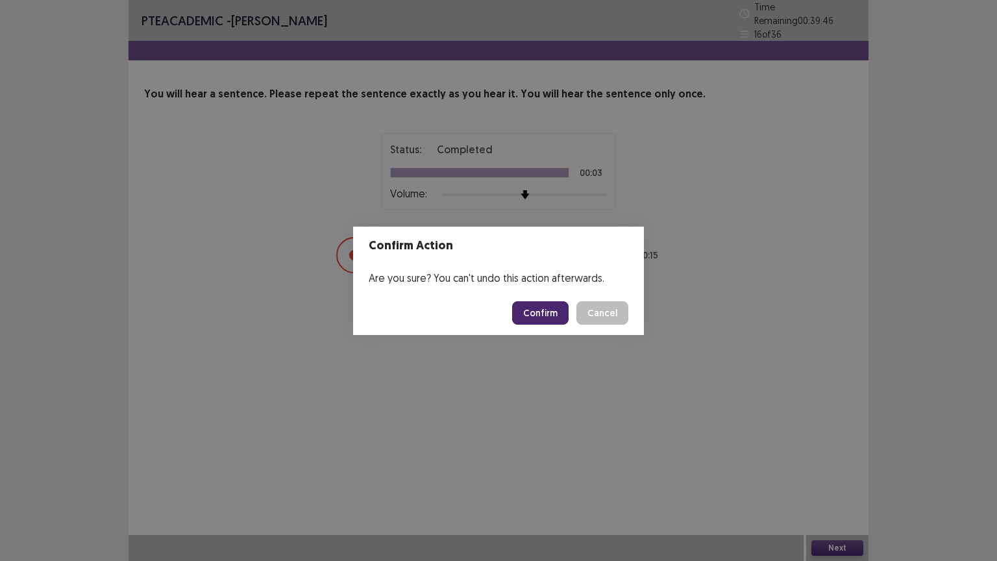
click at [540, 310] on button "Confirm" at bounding box center [540, 312] width 56 height 23
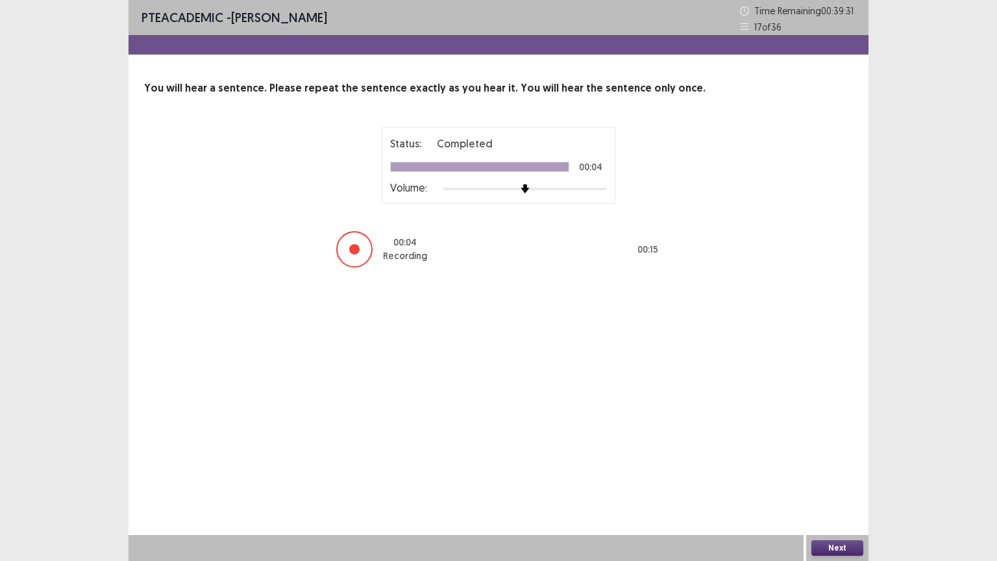
click at [838, 478] on button "Next" at bounding box center [837, 548] width 52 height 16
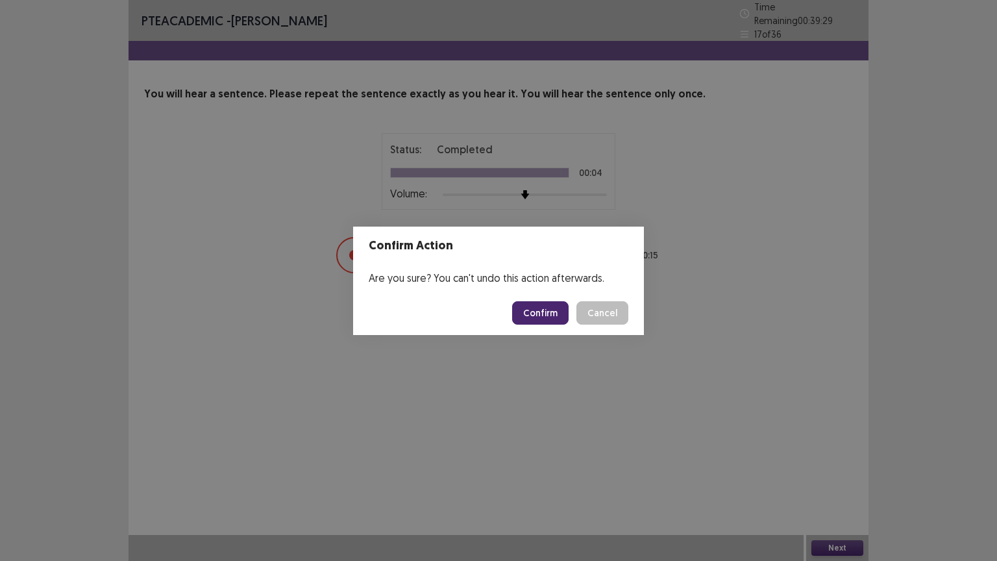
click at [548, 314] on button "Confirm" at bounding box center [540, 312] width 56 height 23
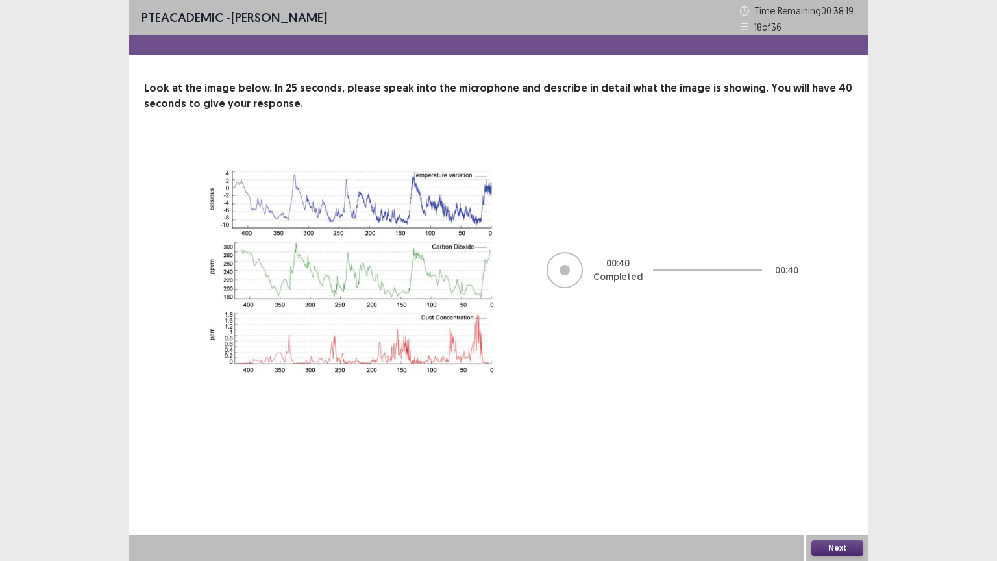
click at [841, 478] on button "Next" at bounding box center [837, 548] width 52 height 16
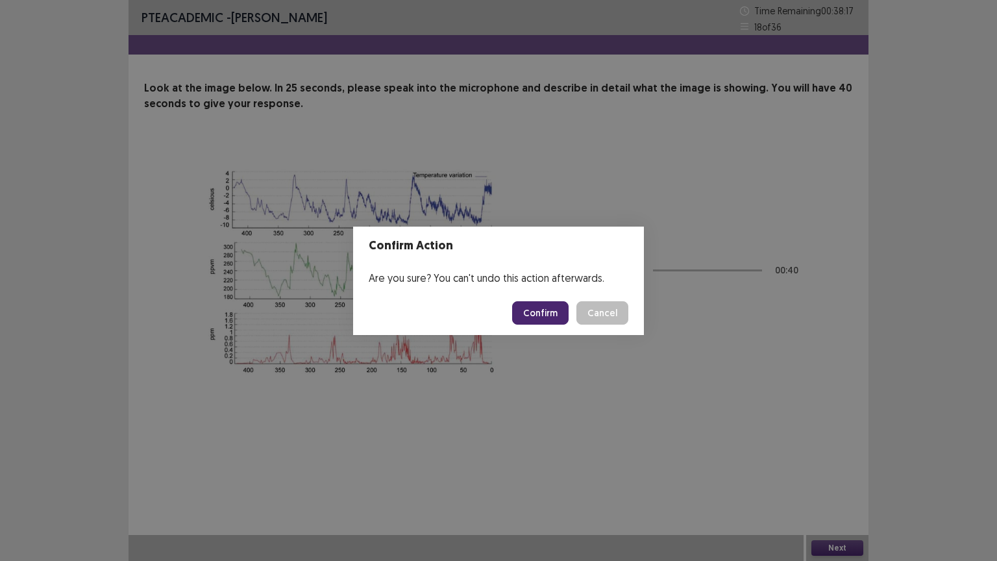
click at [535, 312] on button "Confirm" at bounding box center [540, 312] width 56 height 23
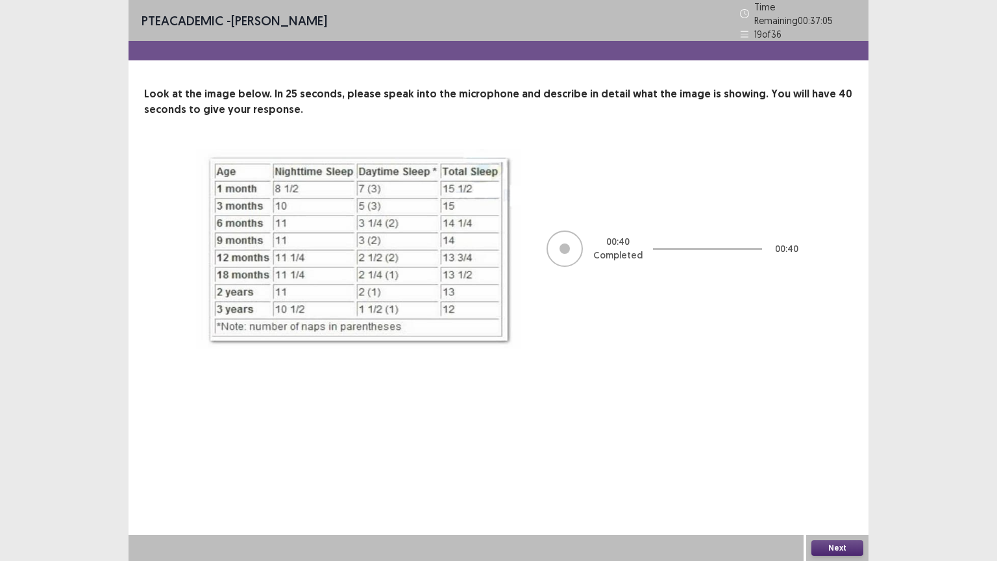
click at [837, 478] on button "Next" at bounding box center [837, 548] width 52 height 16
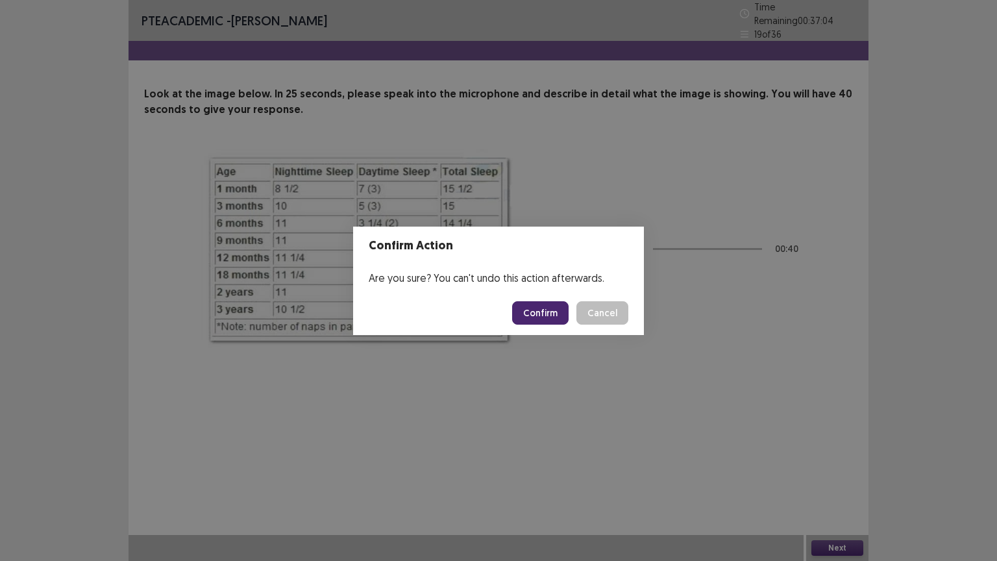
click at [558, 303] on button "Confirm" at bounding box center [540, 312] width 56 height 23
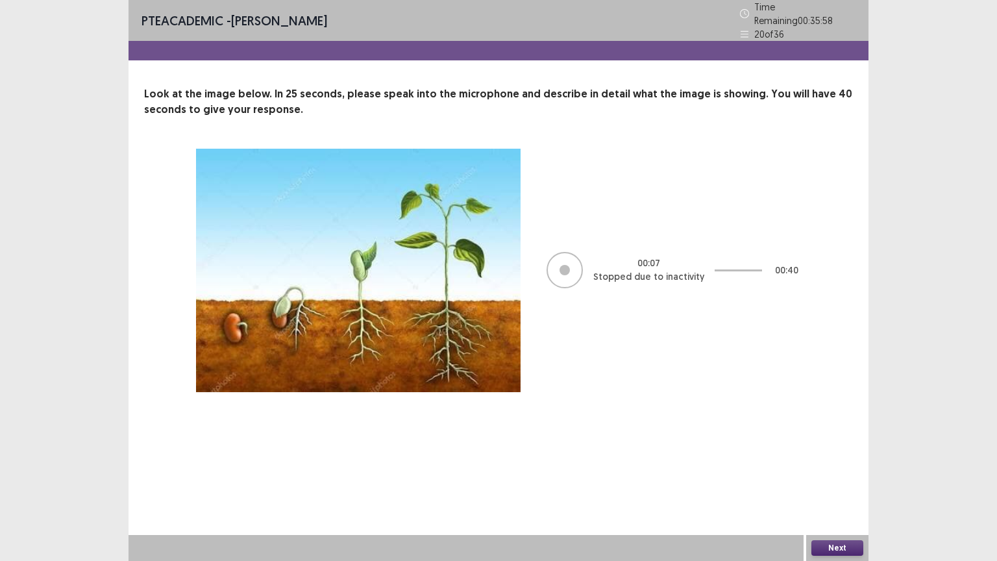
click at [831, 478] on button "Next" at bounding box center [837, 548] width 52 height 16
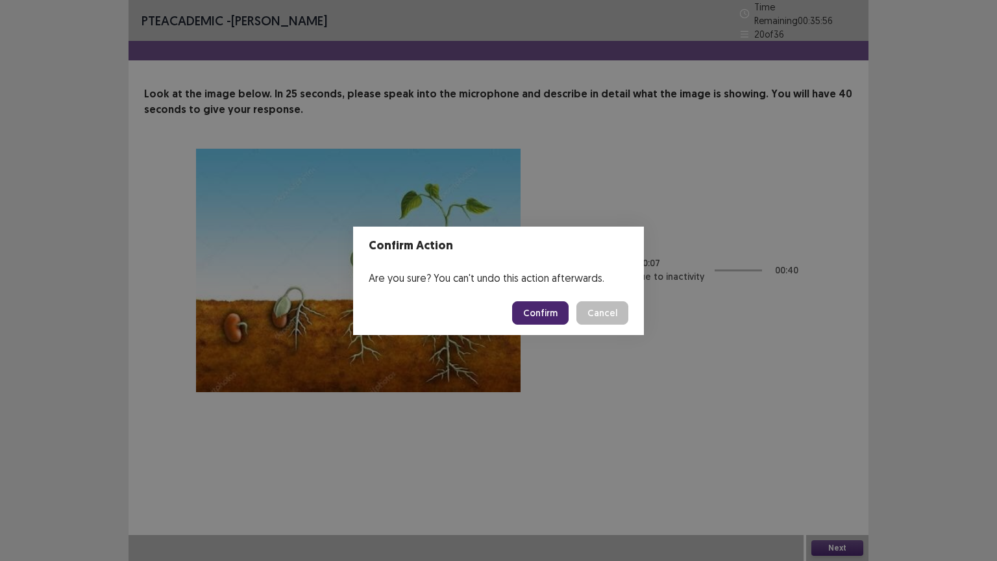
click at [549, 320] on button "Confirm" at bounding box center [540, 312] width 56 height 23
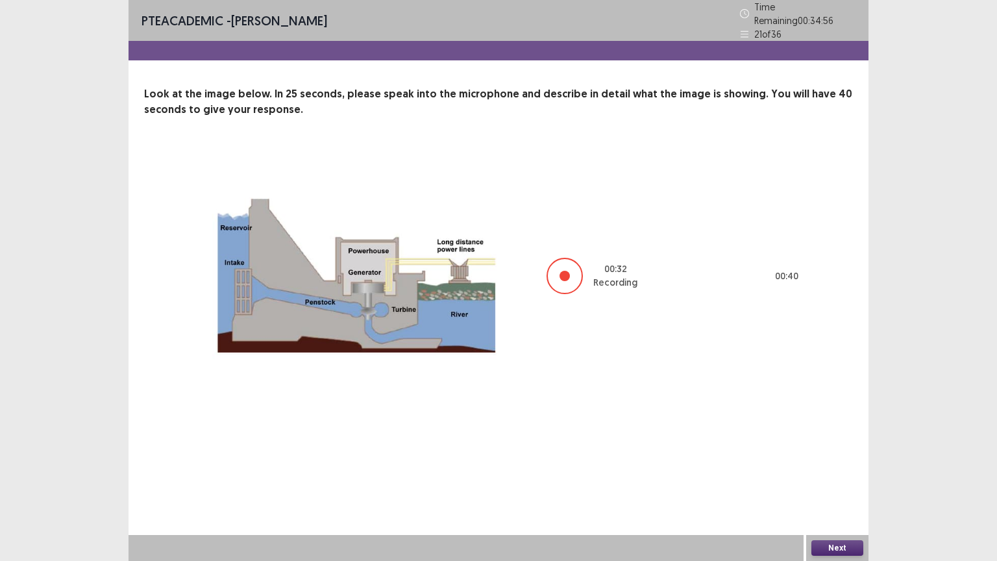
click at [828, 478] on button "Next" at bounding box center [837, 548] width 52 height 16
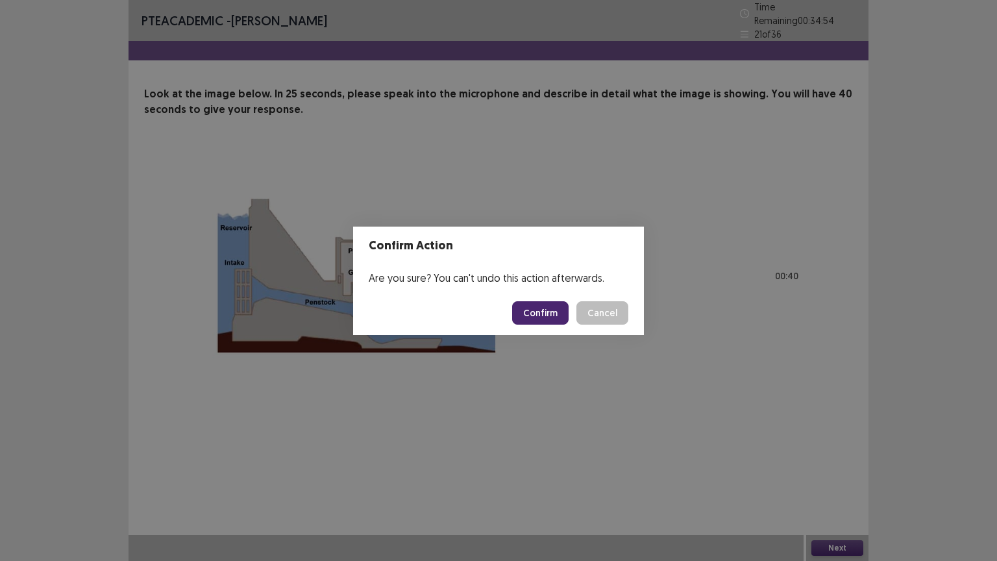
click at [551, 315] on button "Confirm" at bounding box center [540, 312] width 56 height 23
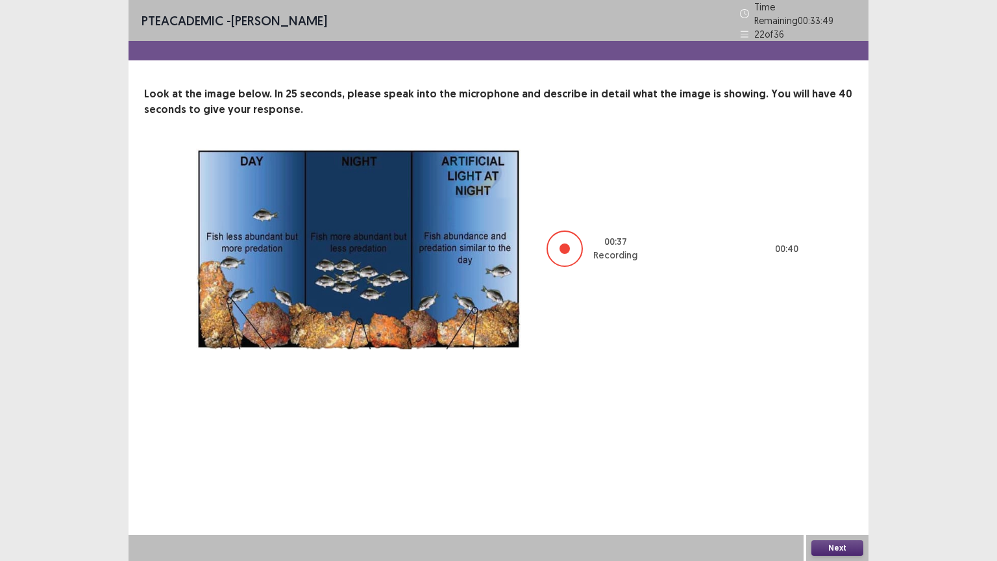
click at [833, 545] on button "Next" at bounding box center [837, 548] width 52 height 16
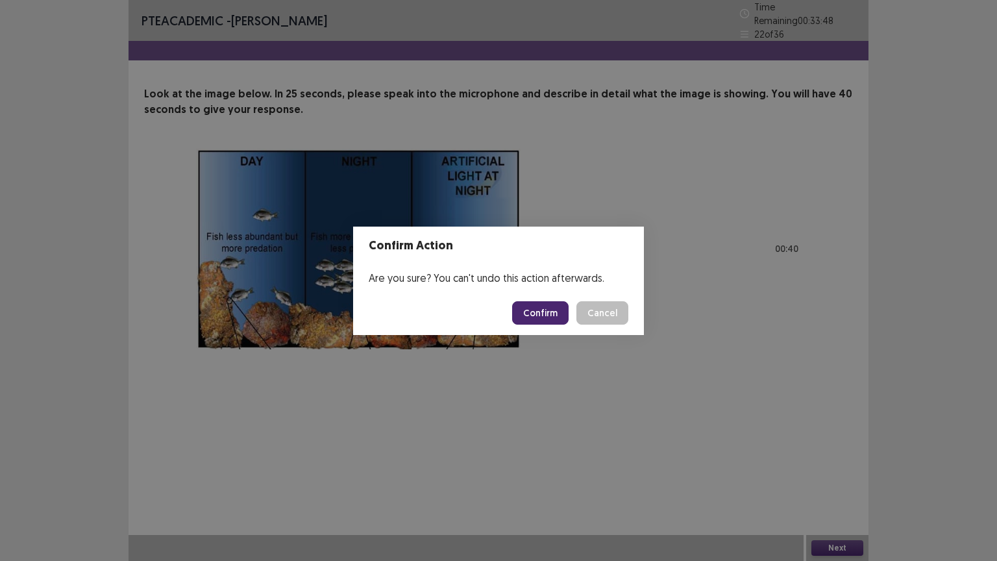
click at [546, 315] on button "Confirm" at bounding box center [540, 312] width 56 height 23
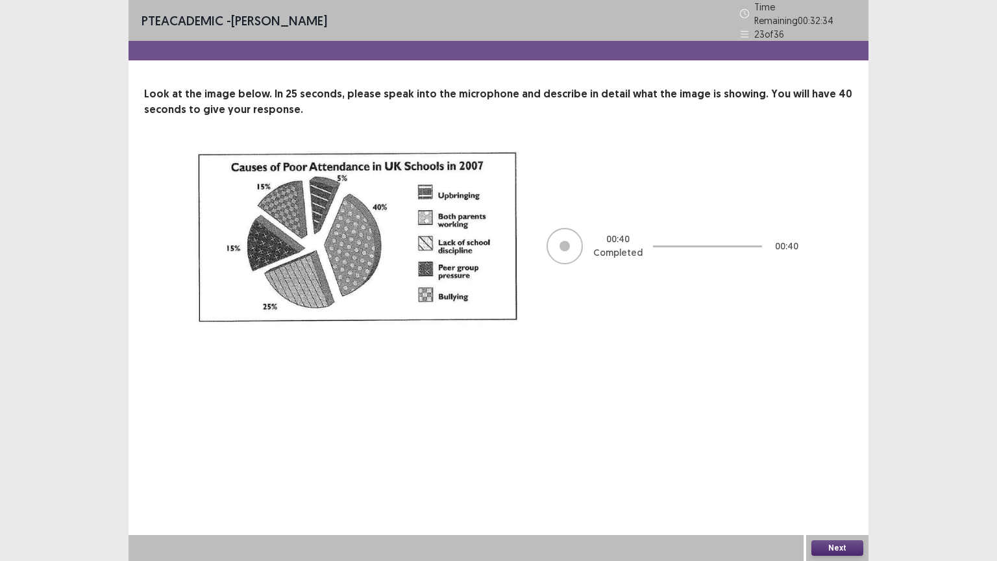
click at [841, 549] on button "Next" at bounding box center [837, 548] width 52 height 16
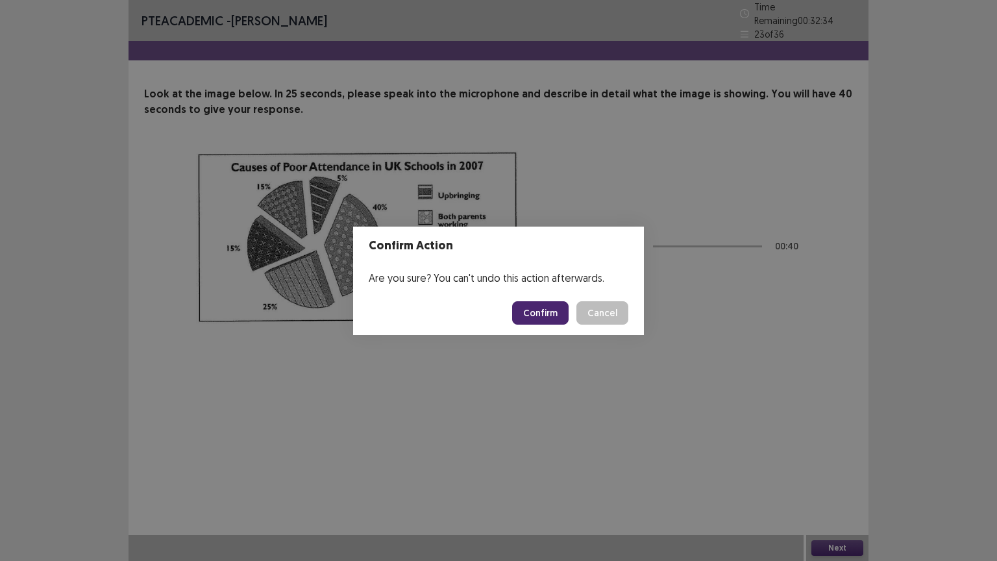
click at [540, 312] on button "Confirm" at bounding box center [540, 312] width 56 height 23
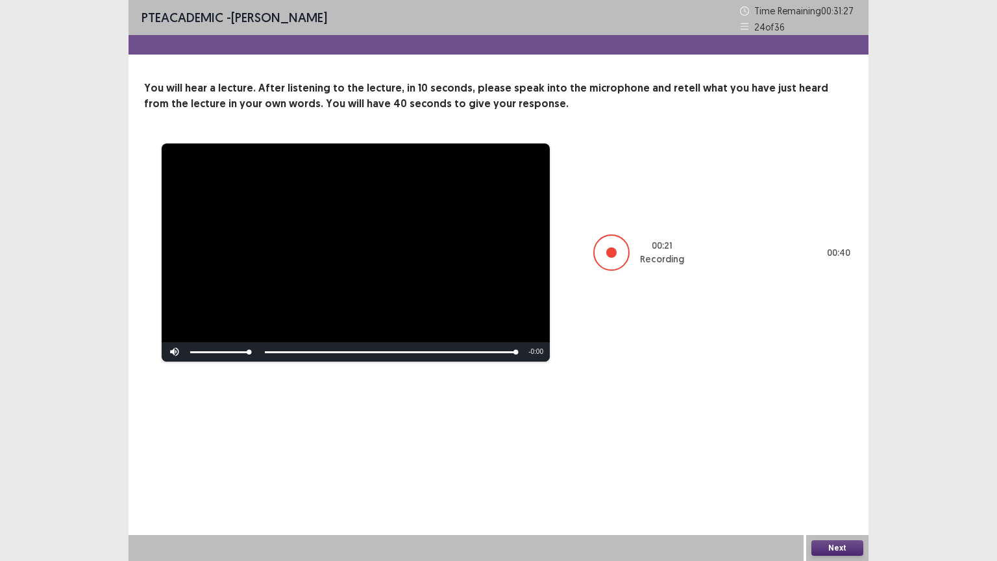
click at [817, 543] on button "Next" at bounding box center [837, 548] width 52 height 16
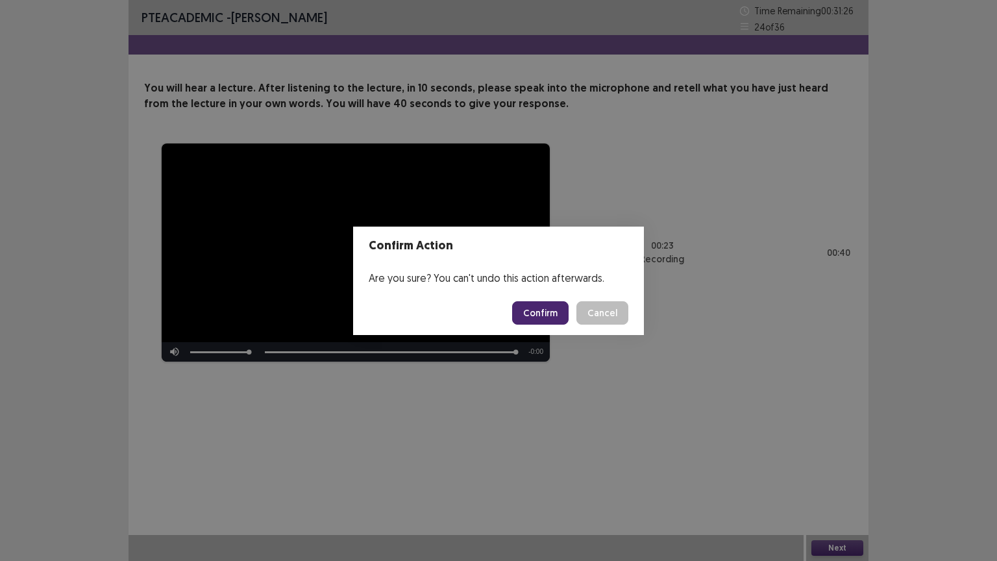
click at [553, 308] on button "Confirm" at bounding box center [540, 312] width 56 height 23
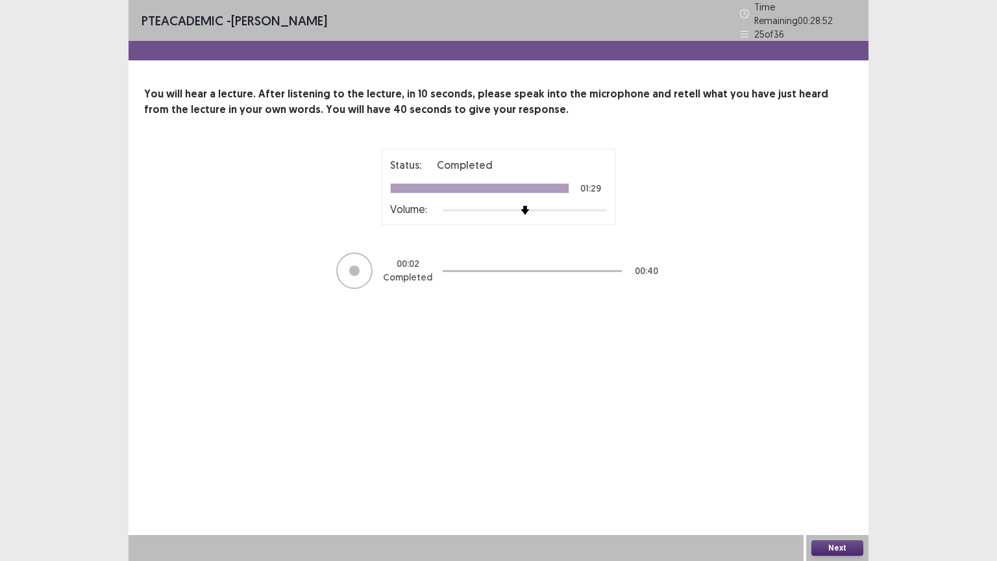
click at [840, 548] on button "Next" at bounding box center [837, 548] width 52 height 16
click at [826, 549] on button "Next" at bounding box center [837, 548] width 52 height 16
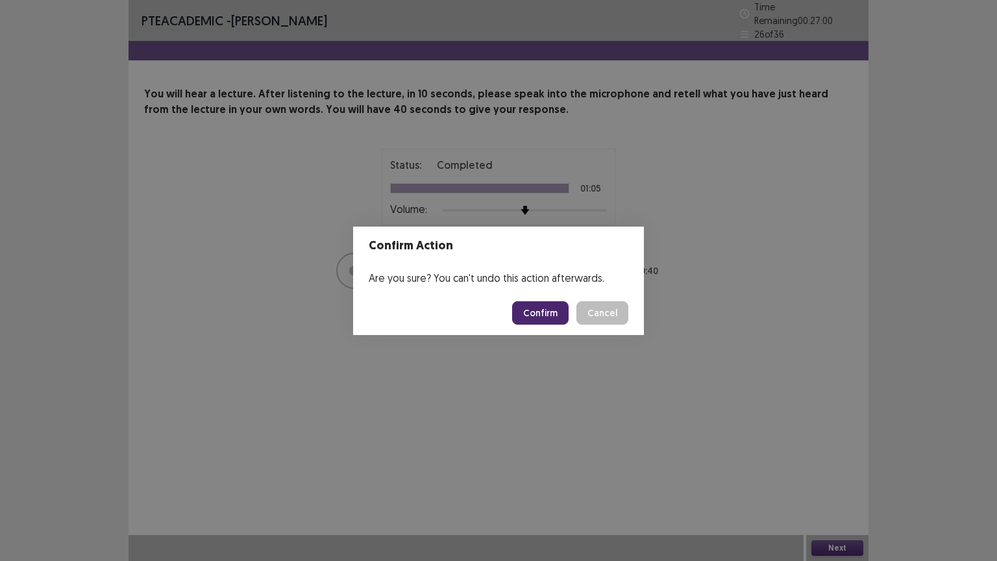
click at [536, 310] on button "Confirm" at bounding box center [540, 312] width 56 height 23
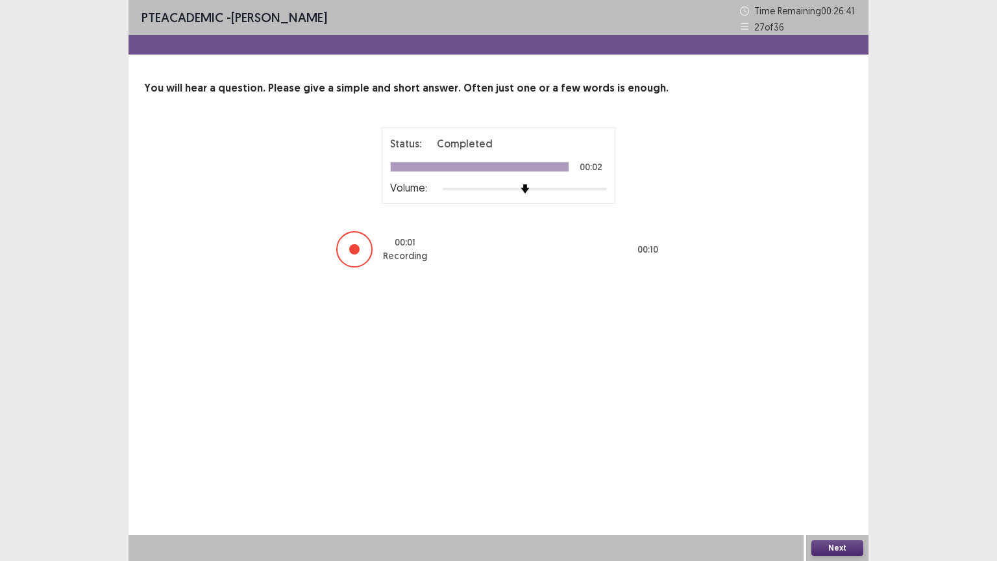
click at [840, 543] on button "Next" at bounding box center [837, 548] width 52 height 16
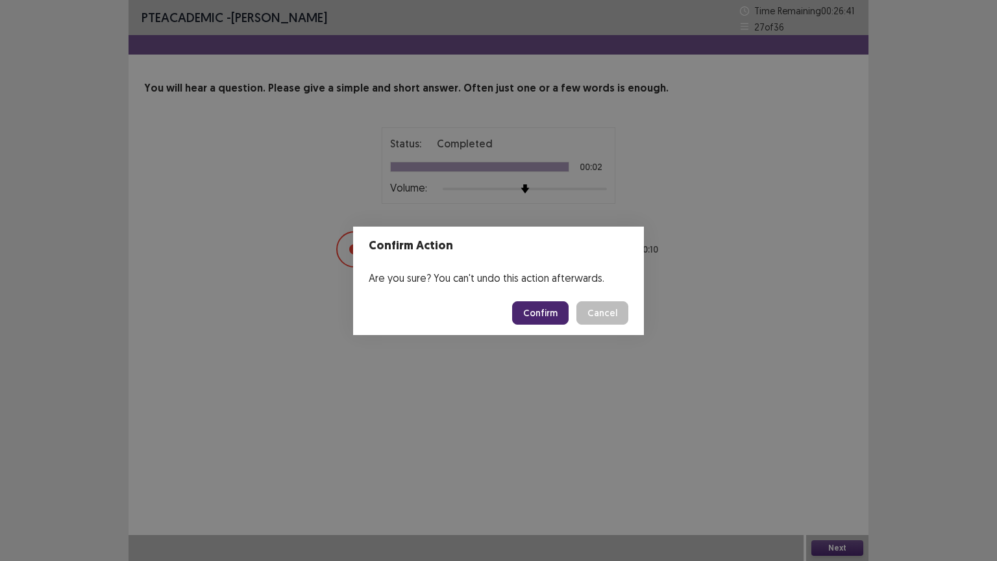
click at [543, 312] on button "Confirm" at bounding box center [540, 312] width 56 height 23
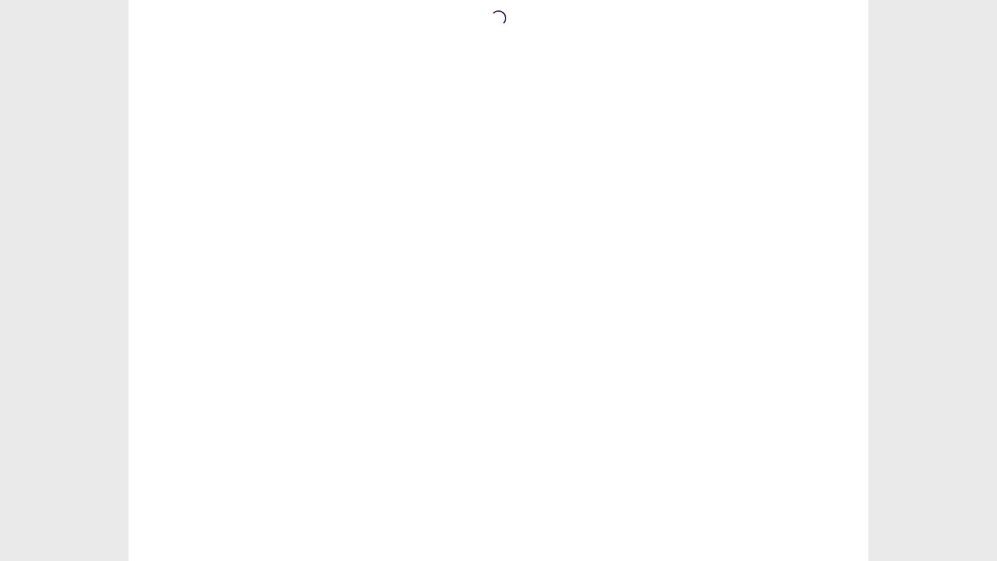
drag, startPoint x: 672, startPoint y: 201, endPoint x: 727, endPoint y: 151, distance: 74.9
click at [712, 162] on div "Loading..." at bounding box center [498, 280] width 740 height 561
drag, startPoint x: 911, startPoint y: 86, endPoint x: 996, endPoint y: 32, distance: 101.2
click at [974, 74] on div "Loading..." at bounding box center [498, 280] width 997 height 561
click at [996, 43] on div "Loading..." at bounding box center [498, 280] width 997 height 561
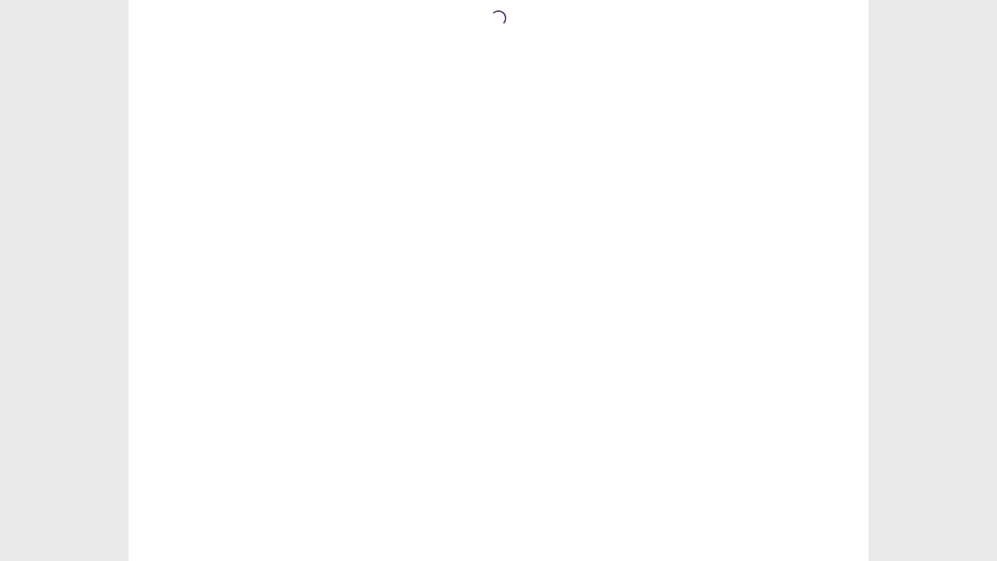
drag, startPoint x: 996, startPoint y: 32, endPoint x: 981, endPoint y: 3, distance: 33.7
click at [996, 29] on div "Loading..." at bounding box center [498, 280] width 997 height 561
click at [958, 0] on div "Loading..." at bounding box center [498, 280] width 997 height 561
